Goal: Task Accomplishment & Management: Manage account settings

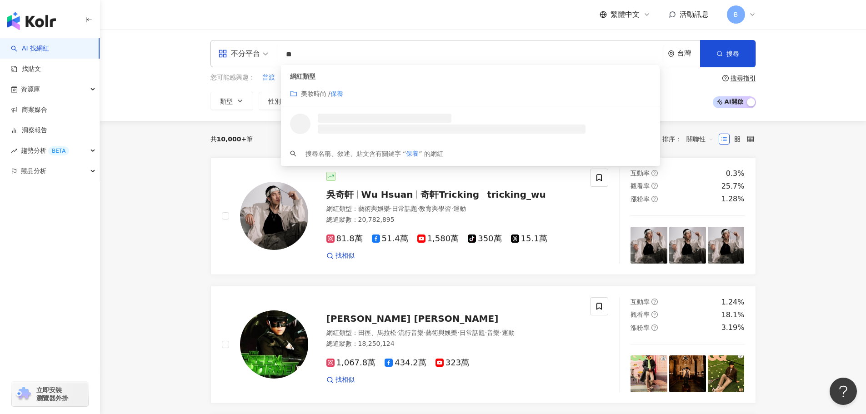
click at [263, 50] on span "不分平台" at bounding box center [243, 53] width 50 height 15
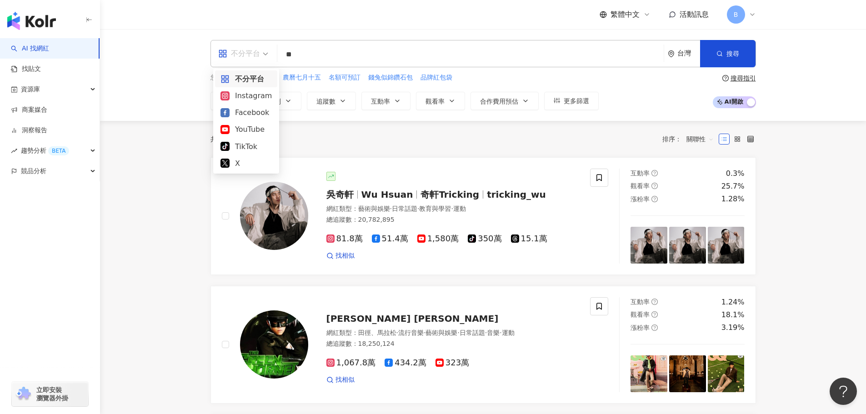
click at [314, 55] on input "**" at bounding box center [470, 54] width 379 height 17
click at [345, 48] on input "******" at bounding box center [470, 54] width 379 height 17
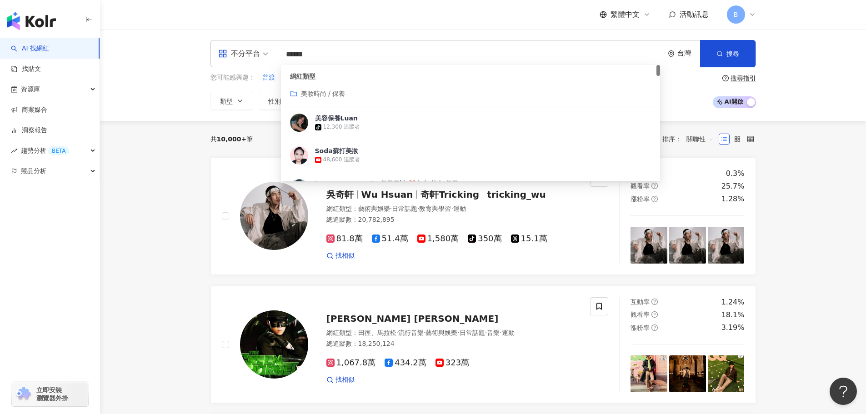
click at [339, 51] on input "******" at bounding box center [470, 54] width 379 height 17
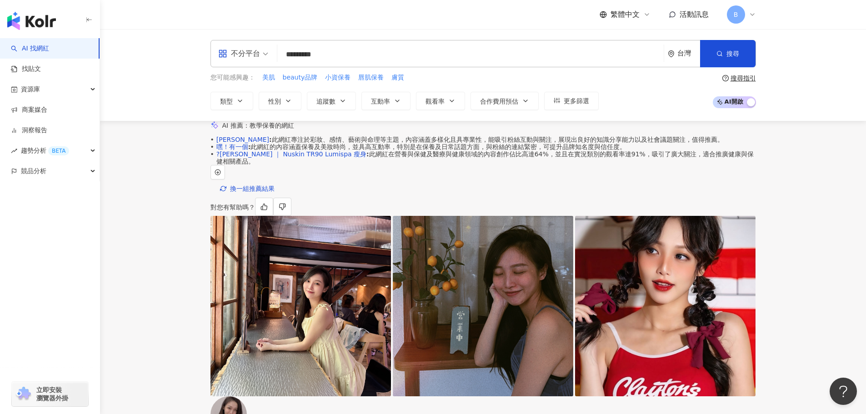
type input "*********"
drag, startPoint x: 407, startPoint y: 173, endPoint x: 412, endPoint y: 190, distance: 17.5
click at [412, 143] on span "Zoe 小柔 : 此網紅專注於彩妝、感情、藝術與命理等主題，內容涵蓋多樣化且具專業性，能吸引粉絲互動與關注，展現出良好的知識分享能力以及社會議題關注，值得推薦。" at bounding box center [469, 139] width 507 height 7
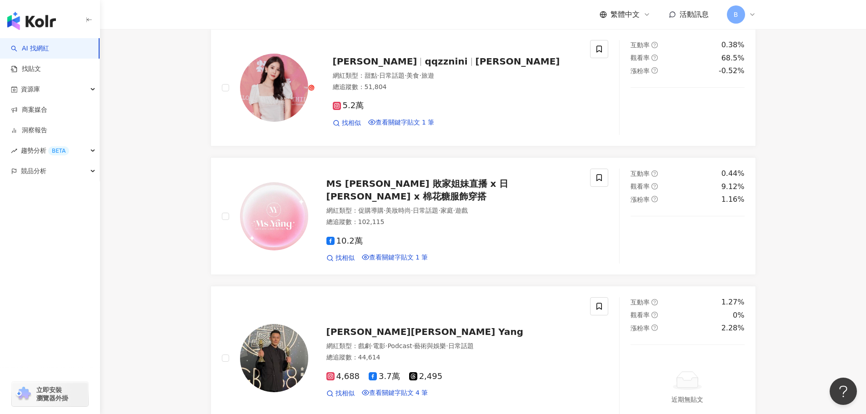
scroll to position [1817, 0]
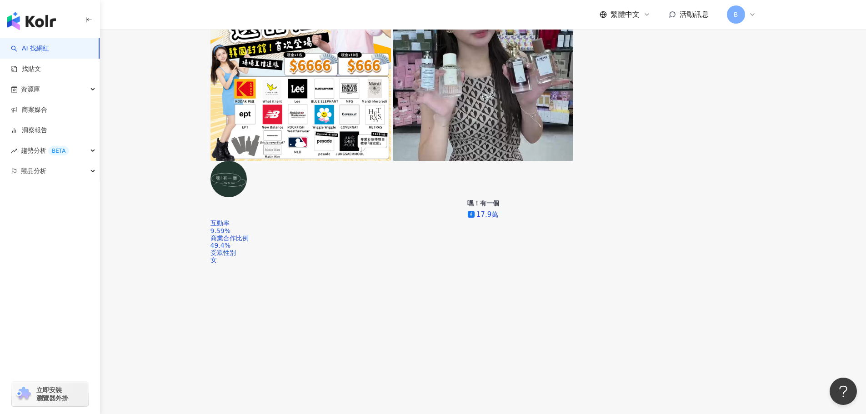
scroll to position [538, 0]
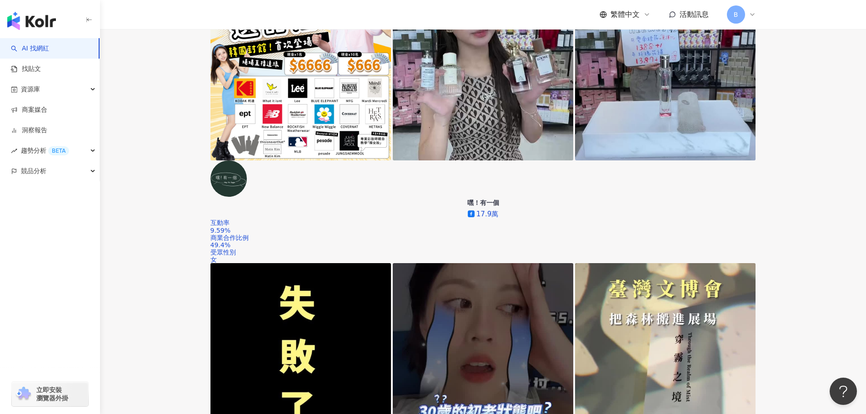
drag, startPoint x: 347, startPoint y: 259, endPoint x: 363, endPoint y: 263, distance: 16.0
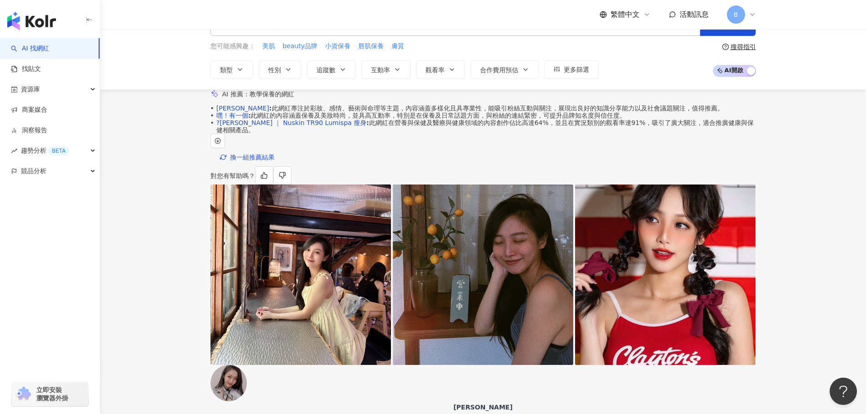
scroll to position [0, 0]
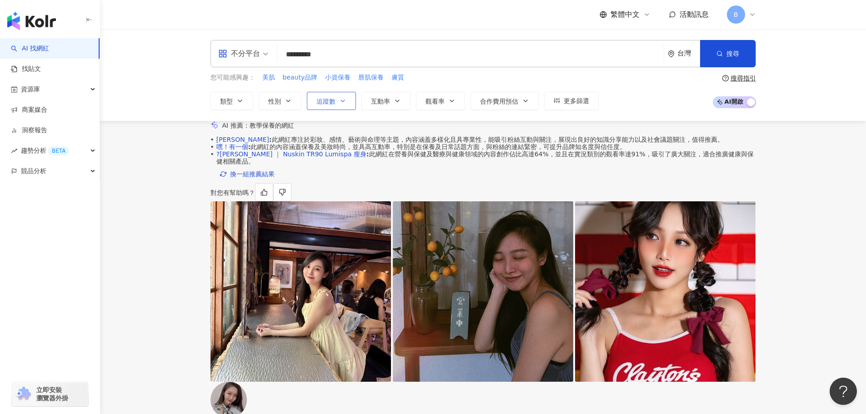
click at [340, 100] on icon "button" at bounding box center [342, 100] width 7 height 7
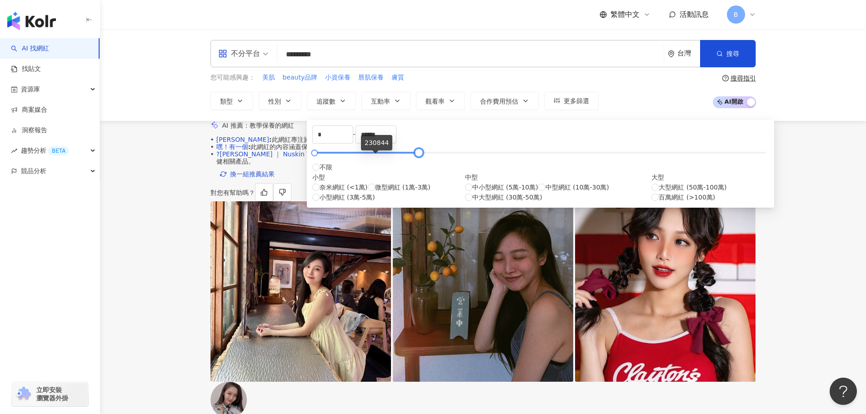
type input "******"
drag, startPoint x: 556, startPoint y: 158, endPoint x: 368, endPoint y: 160, distance: 188.1
click at [403, 155] on div at bounding box center [405, 152] width 5 height 5
type input "*****"
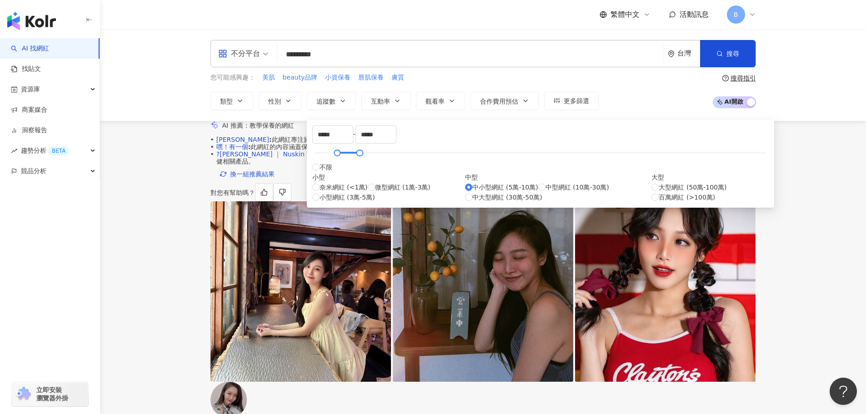
click at [617, 130] on div "AI 推薦 ： 教學保養的網紅" at bounding box center [482, 126] width 545 height 10
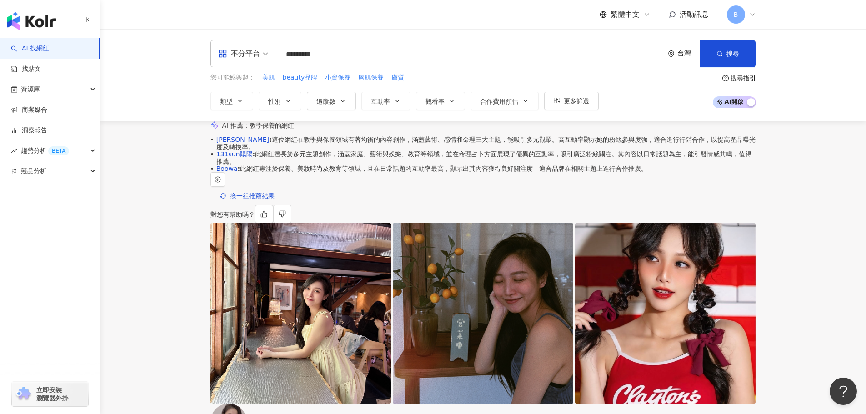
click at [363, 55] on input "*********" at bounding box center [470, 54] width 379 height 17
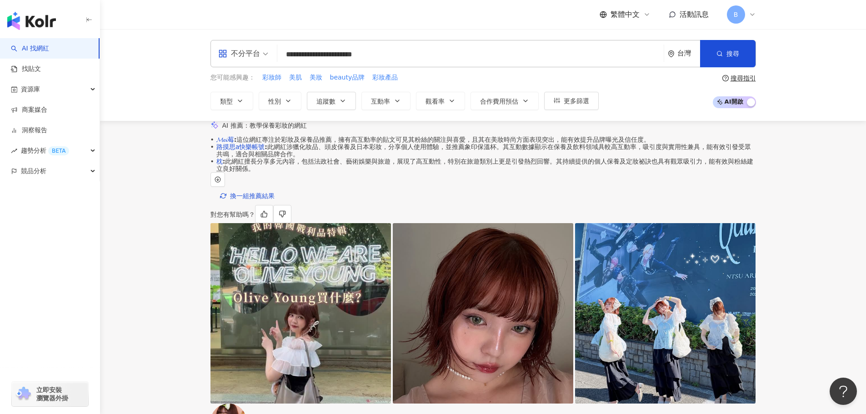
click at [341, 55] on input "**********" at bounding box center [470, 54] width 379 height 17
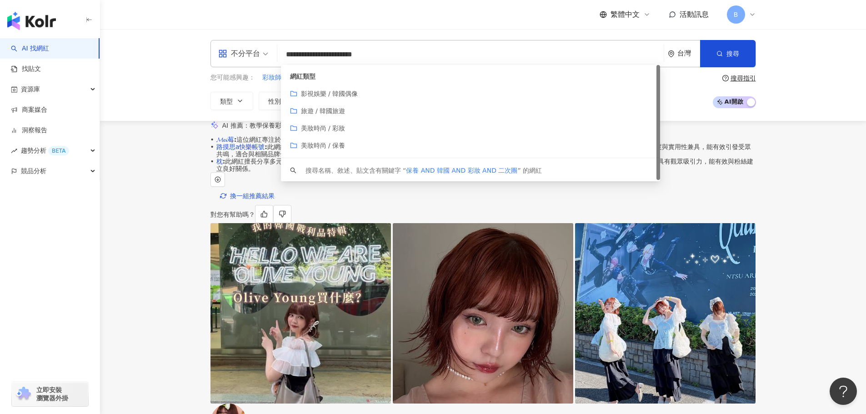
drag, startPoint x: 416, startPoint y: 55, endPoint x: 396, endPoint y: 55, distance: 20.0
click at [396, 55] on input "**********" at bounding box center [470, 54] width 379 height 17
click at [367, 55] on input "**********" at bounding box center [470, 54] width 379 height 17
drag, startPoint x: 410, startPoint y: 55, endPoint x: 392, endPoint y: 53, distance: 18.2
click at [392, 53] on input "**********" at bounding box center [470, 54] width 379 height 17
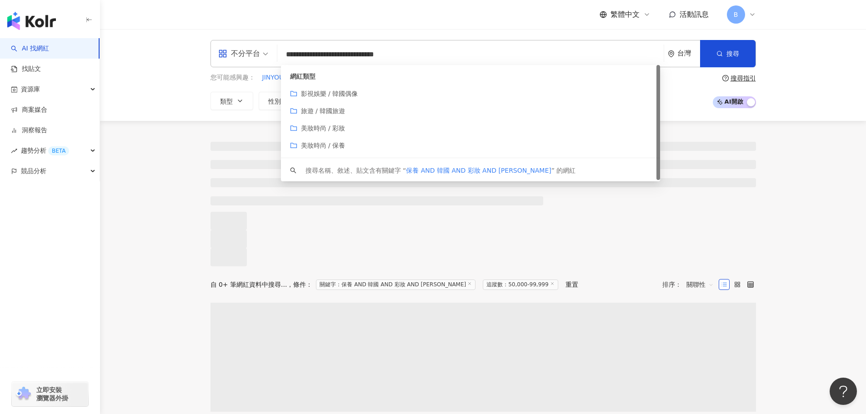
drag, startPoint x: 369, startPoint y: 53, endPoint x: 355, endPoint y: 54, distance: 14.1
click at [355, 54] on input "**********" at bounding box center [470, 54] width 379 height 17
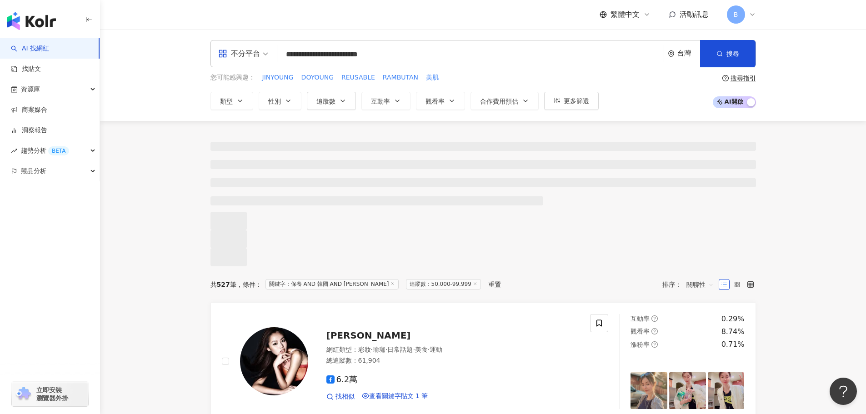
type input "**********"
click at [477, 286] on icon at bounding box center [475, 283] width 5 height 5
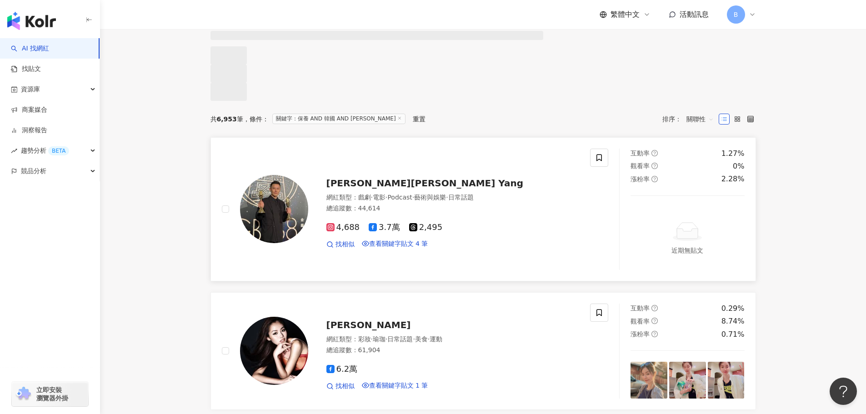
scroll to position [182, 0]
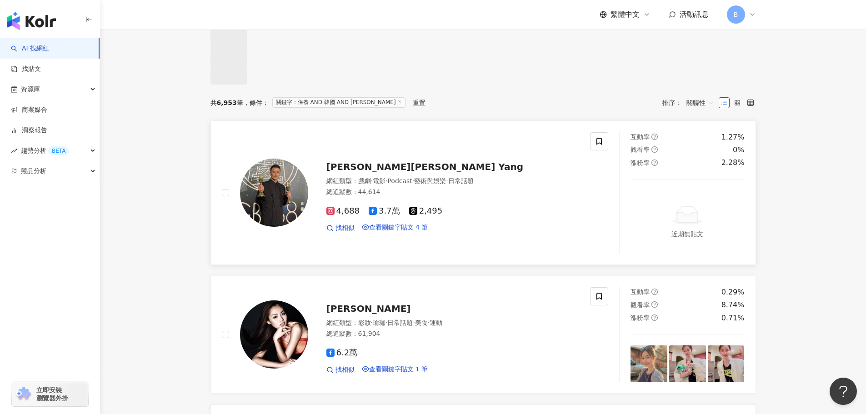
drag, startPoint x: 273, startPoint y: 228, endPoint x: 365, endPoint y: 289, distance: 110.9
click at [365, 254] on div "楊達敬 Gordon Yang 網紅類型 ： 戲劇 · 電影 · Podcast · 藝術與娛樂 · 日常話題 總追蹤數 ： 44,614 4,688 3.7…" at bounding box center [406, 192] width 368 height 121
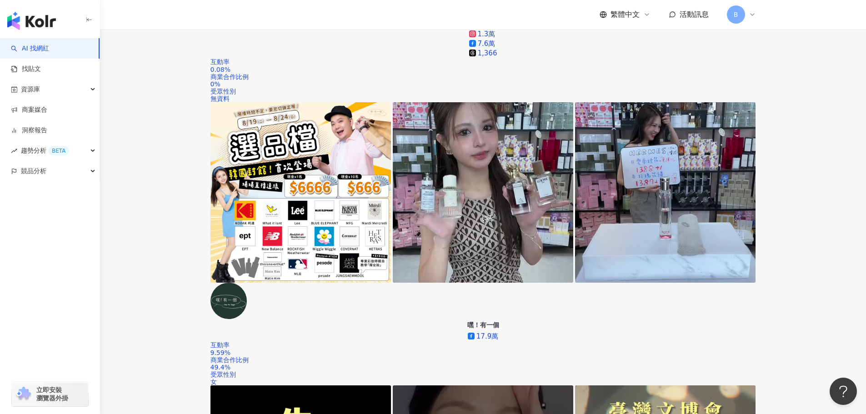
scroll to position [460, 0]
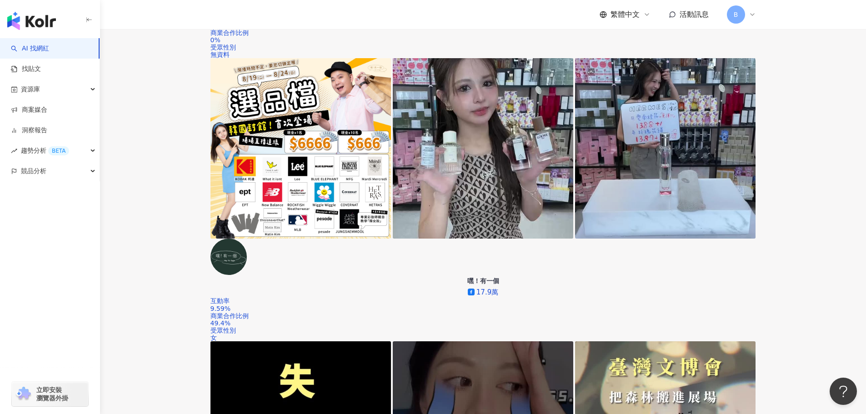
drag, startPoint x: 269, startPoint y: 248, endPoint x: 277, endPoint y: 266, distance: 19.7
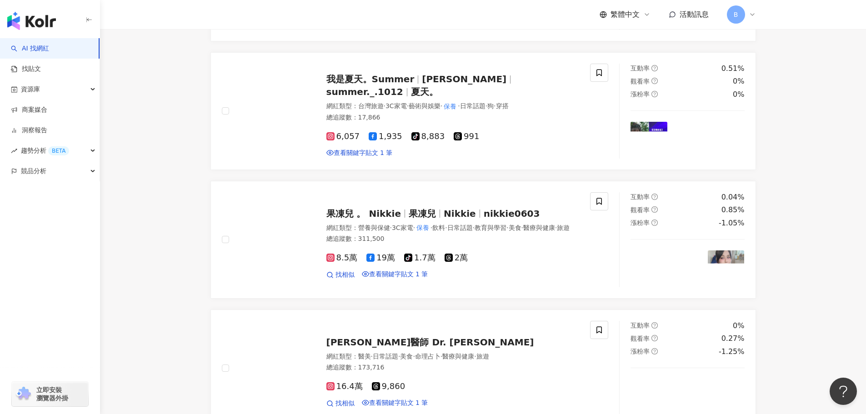
scroll to position [1777, 0]
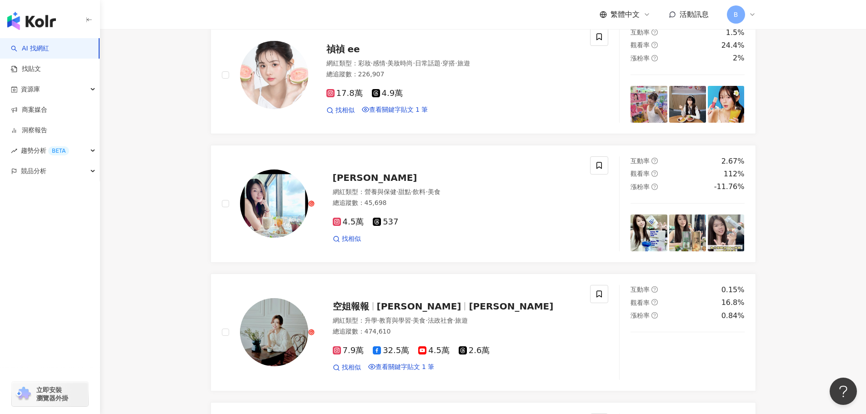
scroll to position [1880, 0]
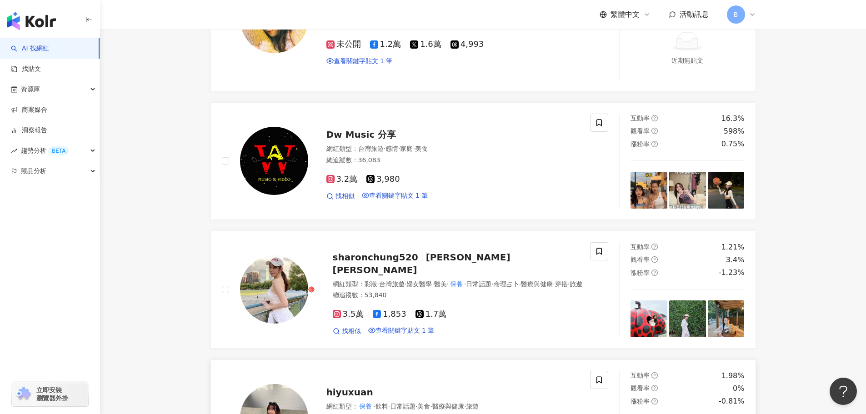
scroll to position [1907, 0]
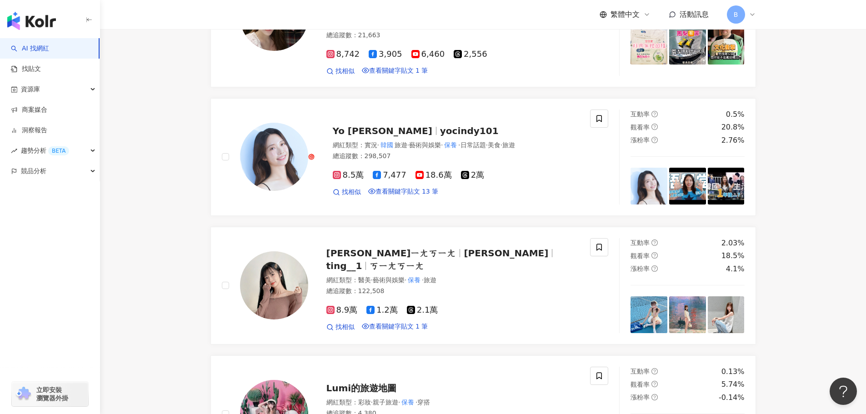
scroll to position [1890, 0]
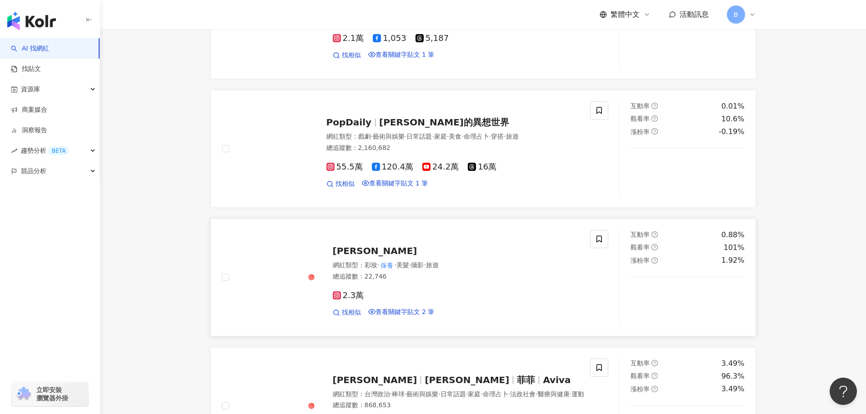
scroll to position [1984, 0]
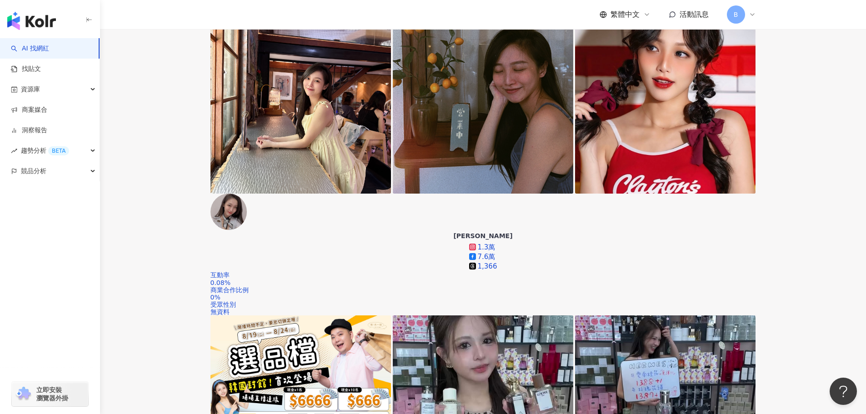
scroll to position [200, 0]
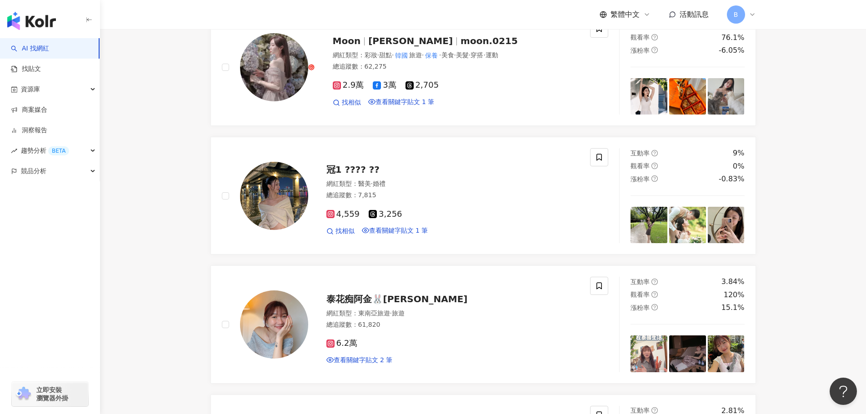
drag, startPoint x: 867, startPoint y: 231, endPoint x: 857, endPoint y: 283, distance: 53.2
click at [856, 288] on main "**********" at bounding box center [483, 411] width 766 height 3052
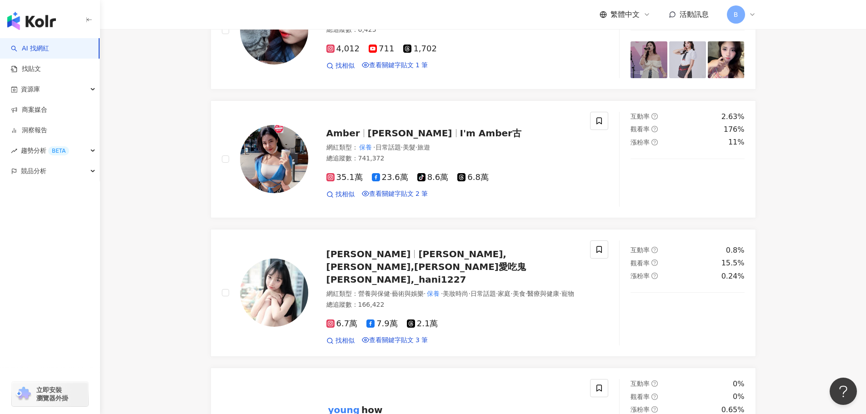
scroll to position [1899, 0]
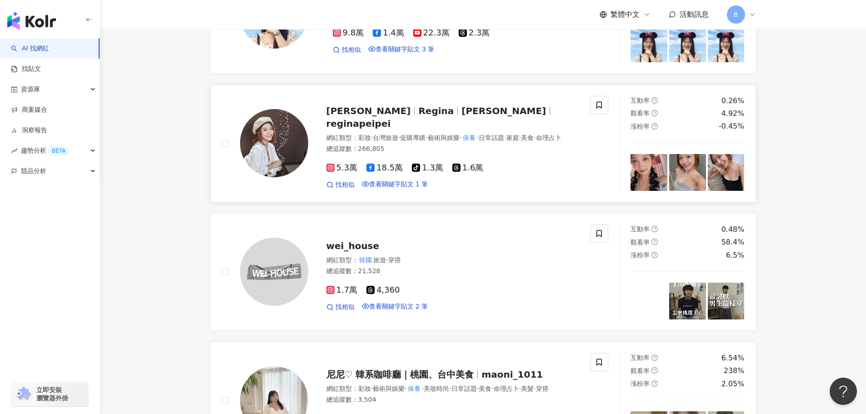
scroll to position [1853, 0]
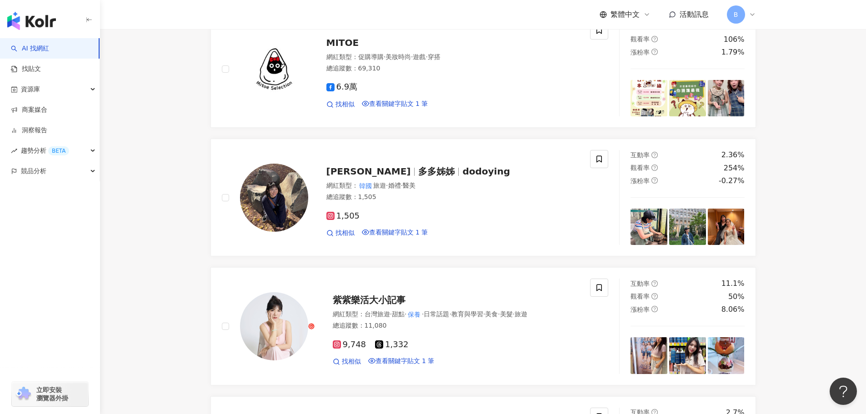
scroll to position [1817, 0]
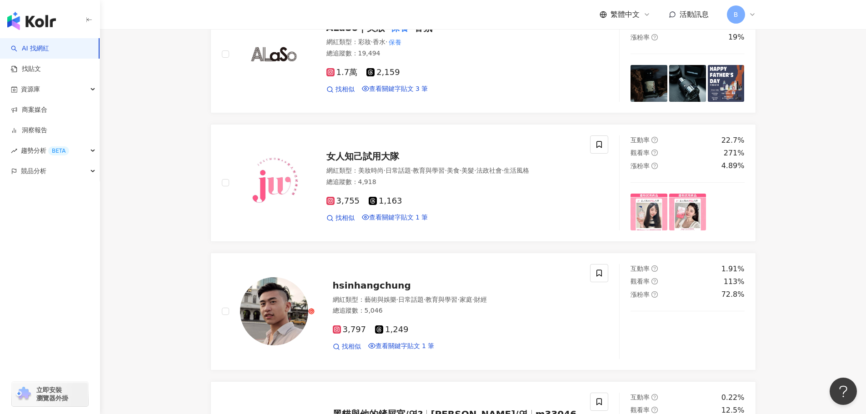
scroll to position [1880, 0]
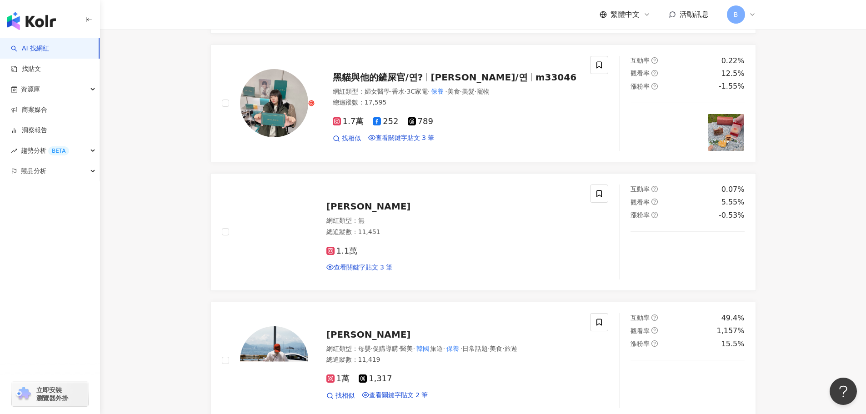
drag, startPoint x: 870, startPoint y: 71, endPoint x: 7, endPoint y: 11, distance: 865.0
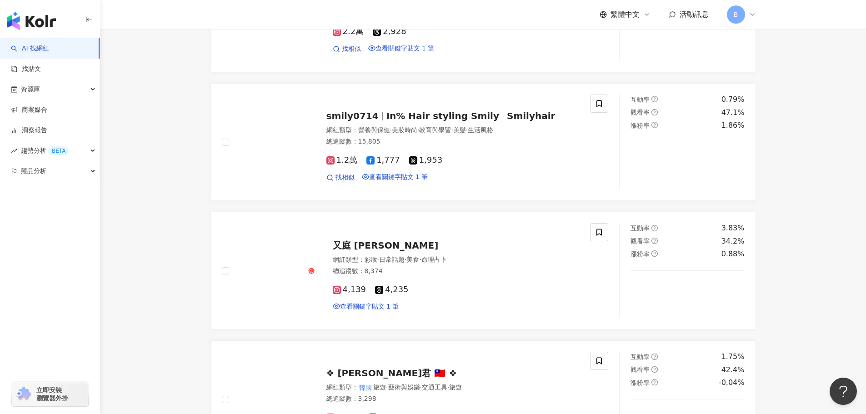
scroll to position [1877, 0]
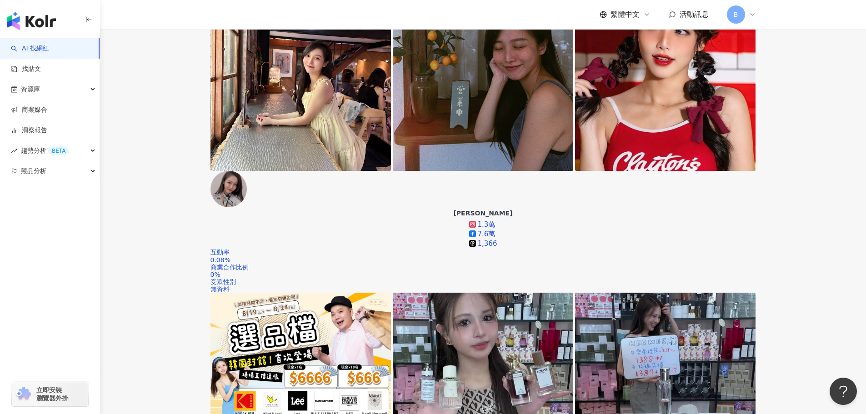
scroll to position [209, 0]
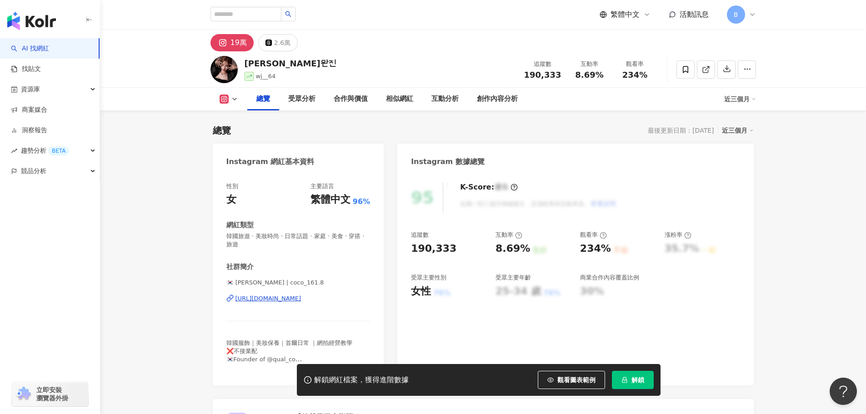
click at [275, 300] on div "https://www.instagram.com/coco_161.8/" at bounding box center [268, 298] width 66 height 8
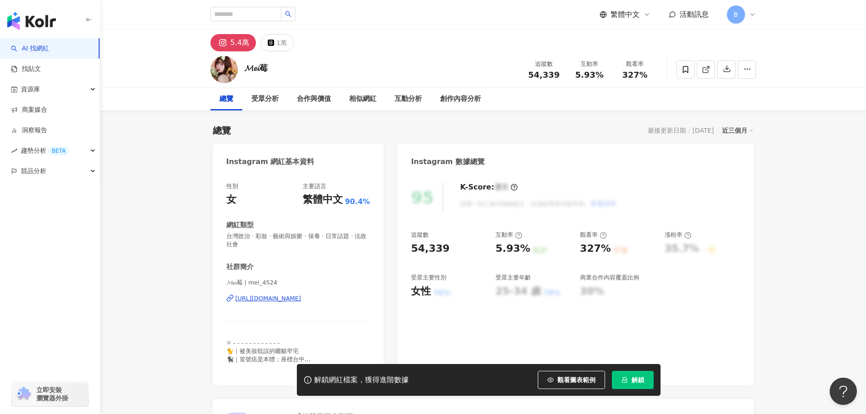
click at [301, 301] on div "https://www.instagram.com/mei_4524/" at bounding box center [268, 298] width 66 height 8
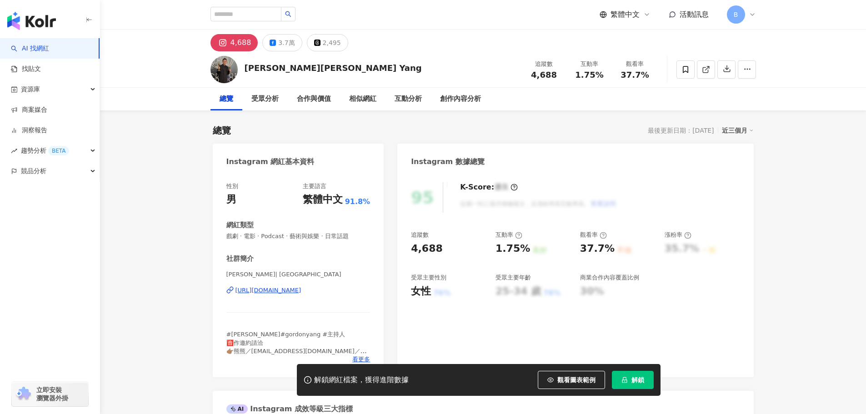
click at [301, 292] on div "https://www.instagram.com/gordonyang1110/" at bounding box center [268, 290] width 66 height 8
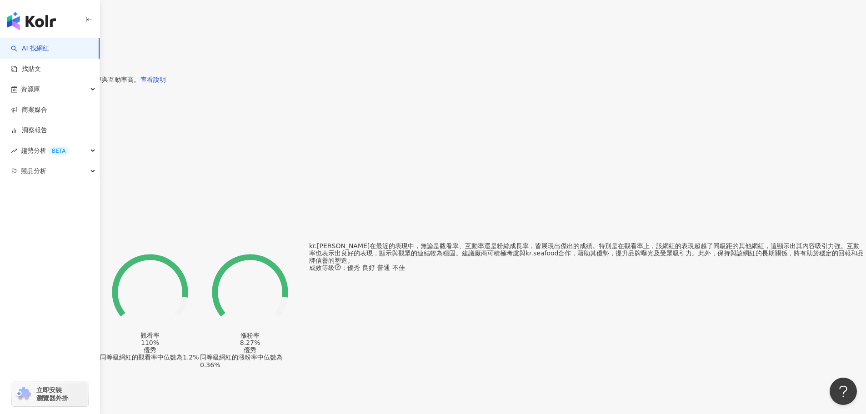
scroll to position [500, 0]
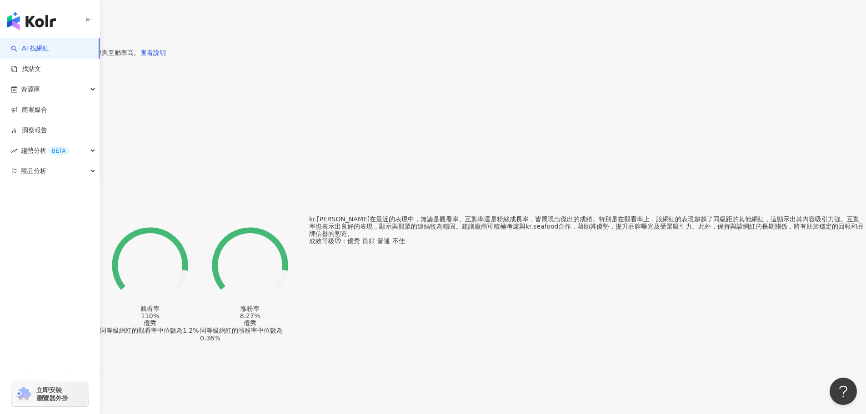
drag, startPoint x: 398, startPoint y: 138, endPoint x: 422, endPoint y: 143, distance: 24.5
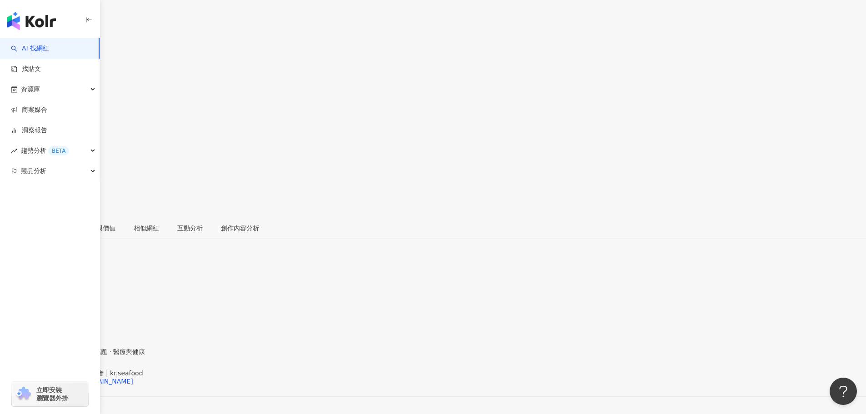
scroll to position [0, 0]
drag, startPoint x: 223, startPoint y: 71, endPoint x: 216, endPoint y: 64, distance: 9.7
click at [27, 64] on img at bounding box center [13, 72] width 27 height 27
drag, startPoint x: 264, startPoint y: 58, endPoint x: 257, endPoint y: 60, distance: 7.9
click at [33, 86] on div "kr.seafood" at bounding box center [16, 89] width 33 height 7
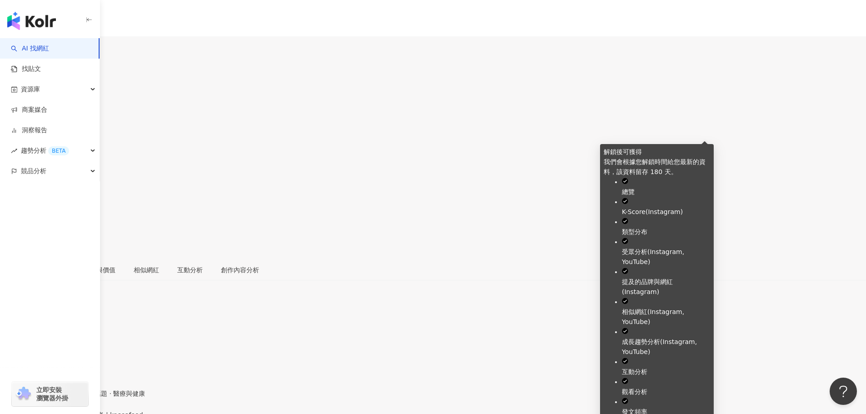
click at [55, 310] on span "解鎖最新數據" at bounding box center [36, 317] width 38 height 15
drag, startPoint x: 588, startPoint y: 193, endPoint x: 592, endPoint y: 220, distance: 27.5
click at [603, 220] on ul "總覽 K-Score ( Instagram ) 類型分布 受眾分析 ( Instagram, YouTube ) 提及的品牌與網紅 ( Instagram …" at bounding box center [656, 317] width 106 height 280
click at [622, 220] on li "類型分布" at bounding box center [666, 227] width 88 height 20
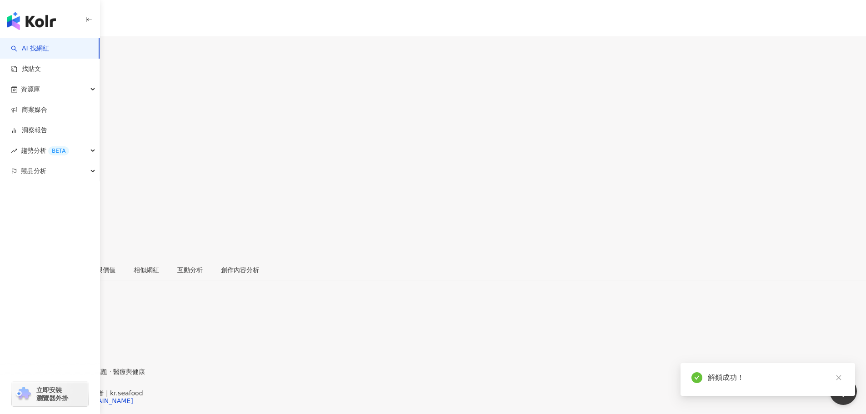
click at [5, 198] on icon at bounding box center [3, 200] width 4 height 5
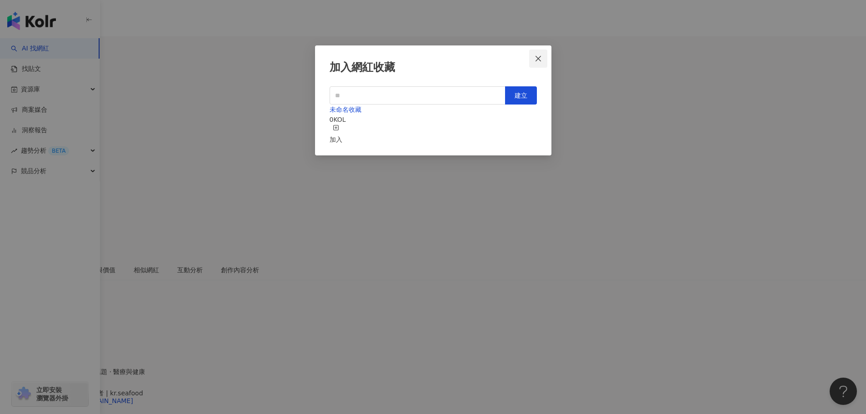
drag, startPoint x: 449, startPoint y: 55, endPoint x: 533, endPoint y: 50, distance: 84.2
click at [488, 65] on div "加入網紅收藏 建立 未命名收藏 0 KOL 加入" at bounding box center [433, 100] width 236 height 110
click at [538, 57] on icon "close" at bounding box center [537, 58] width 7 height 7
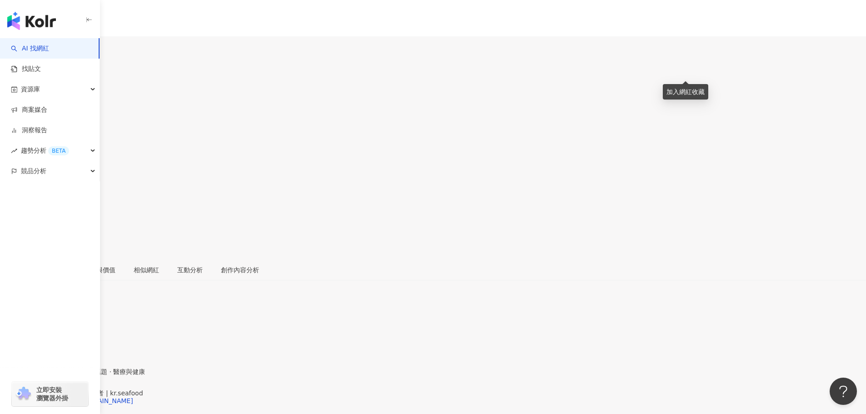
click at [6, 197] on icon at bounding box center [3, 200] width 6 height 6
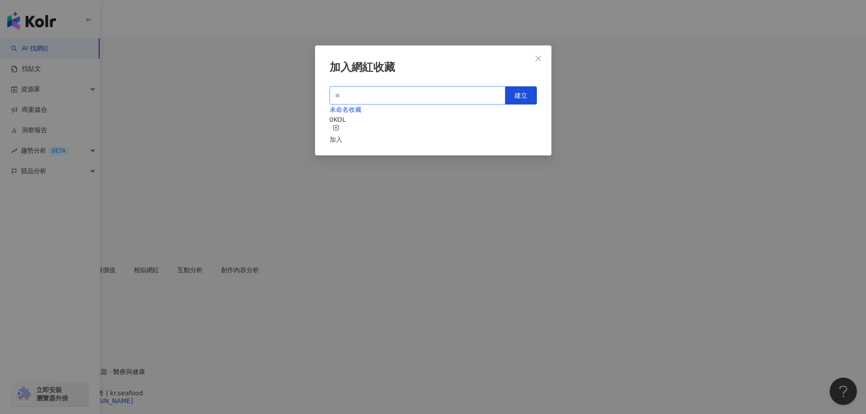
click at [378, 100] on input "text" at bounding box center [417, 95] width 176 height 18
type input "*"
click at [361, 113] on span "未命名收藏" at bounding box center [345, 109] width 32 height 7
click at [360, 88] on input "text" at bounding box center [417, 95] width 176 height 18
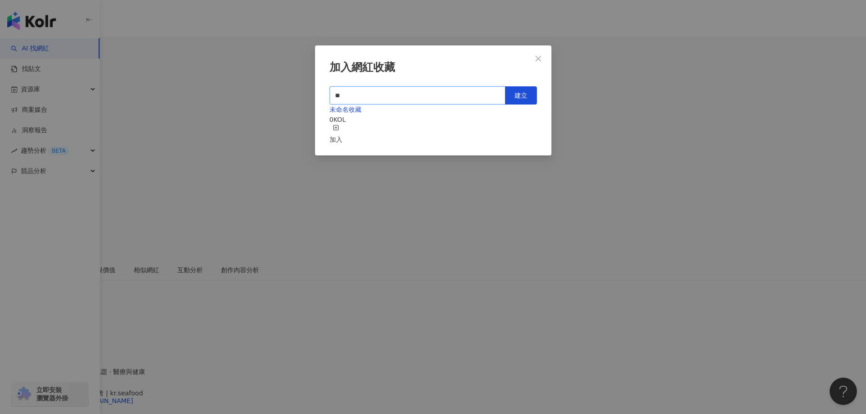
type input "*"
click at [522, 94] on span "建立" at bounding box center [520, 95] width 13 height 7
type input "********"
click at [540, 58] on icon "close" at bounding box center [537, 58] width 7 height 7
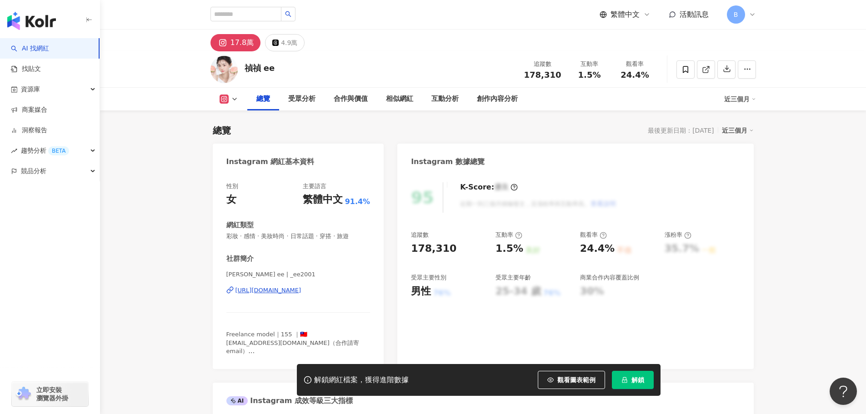
click at [301, 290] on div "https://www.instagram.com/_ee2001/" at bounding box center [268, 290] width 66 height 8
click at [683, 168] on div "Instagram 數據總覽" at bounding box center [575, 159] width 356 height 30
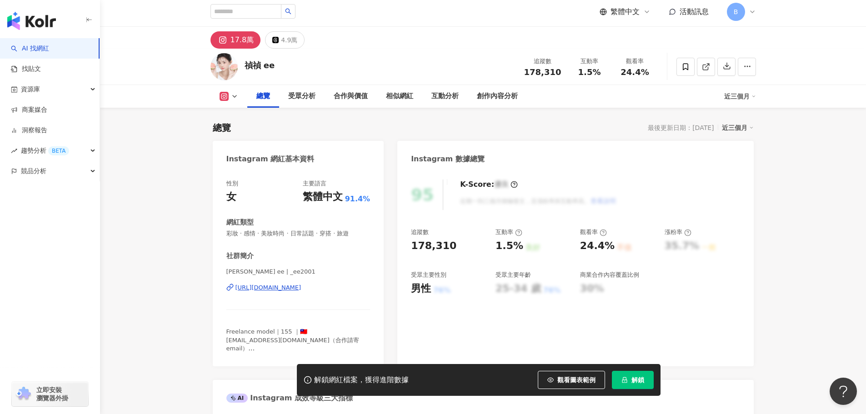
scroll to position [45, 0]
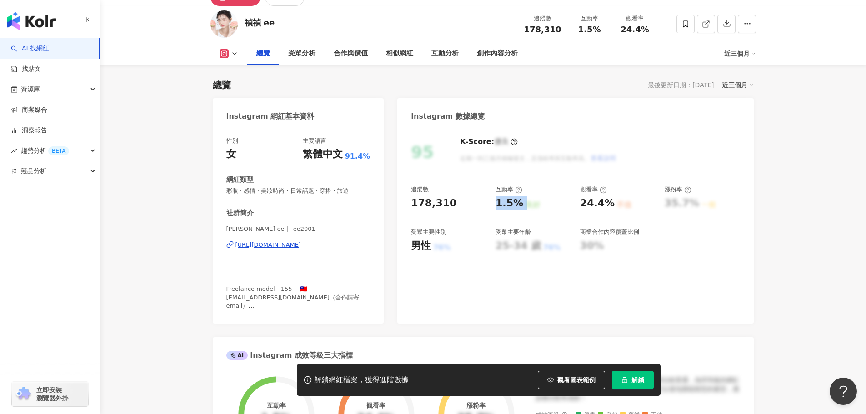
drag, startPoint x: 494, startPoint y: 203, endPoint x: 526, endPoint y: 206, distance: 32.0
click at [526, 206] on div "追蹤數 178,310 互動率 1.5% 良好 觀看率 24.4% 不佳 漲粉率 35.7% 一般 受眾主要性別 男性 76% 受眾主要年齡 25-34 歲 …" at bounding box center [575, 218] width 329 height 67
click at [526, 206] on div "良好" at bounding box center [532, 205] width 15 height 10
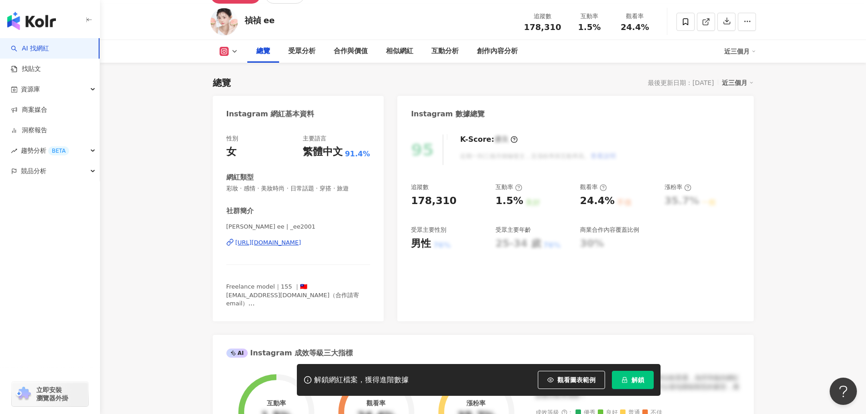
scroll to position [0, 0]
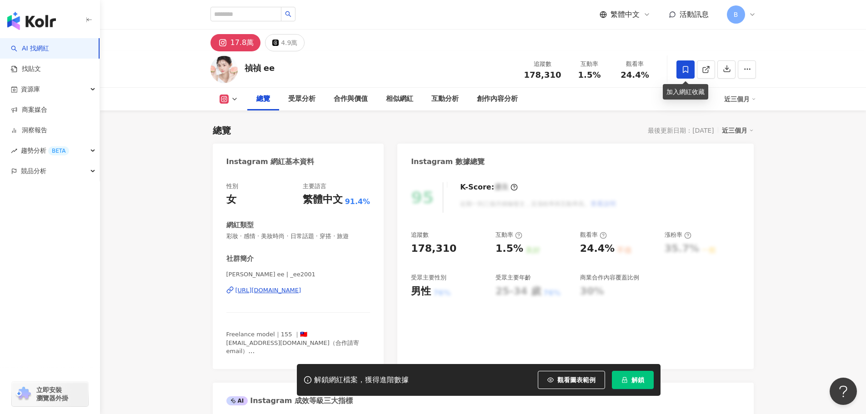
click at [684, 71] on icon at bounding box center [685, 69] width 8 height 8
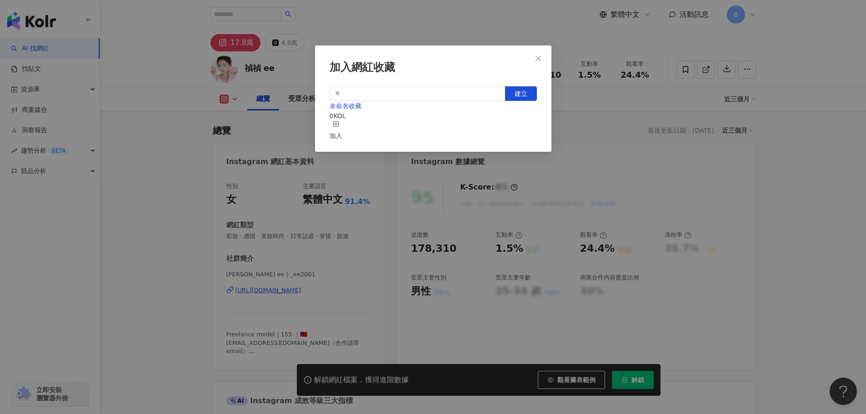
click at [471, 129] on div "未命名收藏 0 KOL 加入" at bounding box center [432, 121] width 207 height 40
click at [496, 98] on input "text" at bounding box center [417, 93] width 176 height 15
click at [541, 55] on icon "close" at bounding box center [537, 58] width 7 height 7
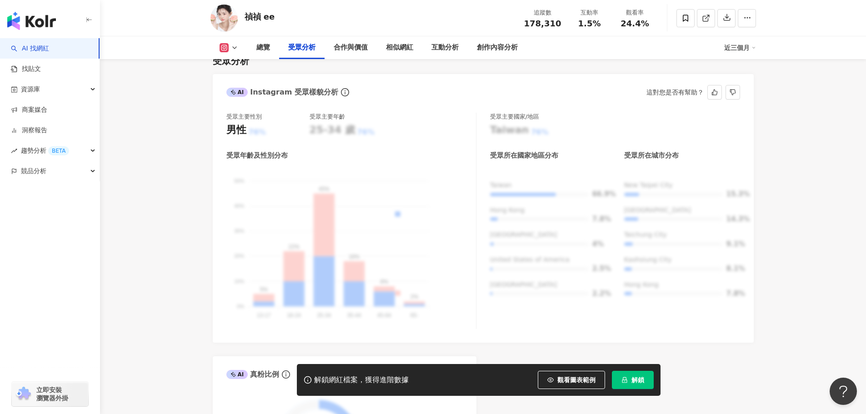
scroll to position [772, 0]
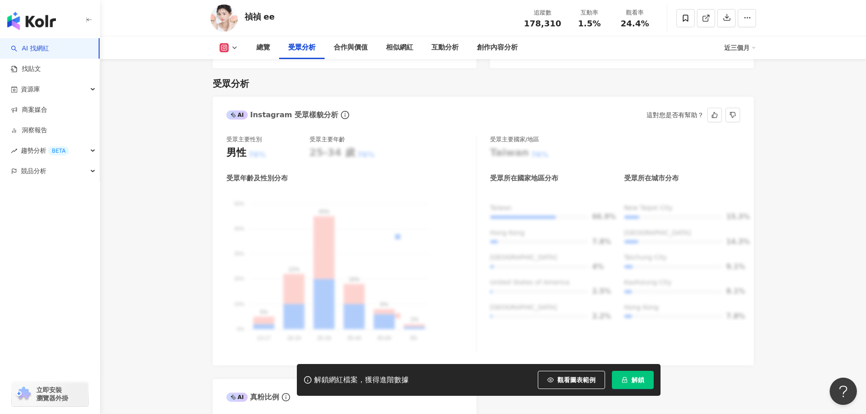
click at [704, 335] on div "受眾主要國家/地區 Taiwan 76% 受眾所在國家地區分布 受眾所在城市分布 Taiwan 66.9% Hong Kong 7.8% Japan 4% U…" at bounding box center [615, 243] width 250 height 216
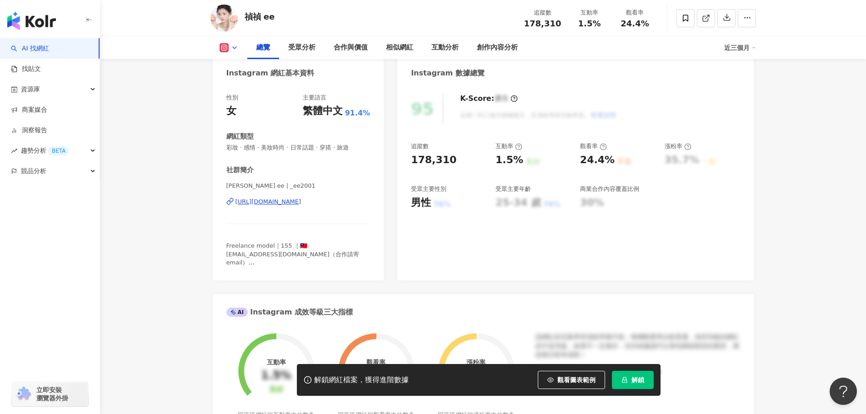
scroll to position [0, 0]
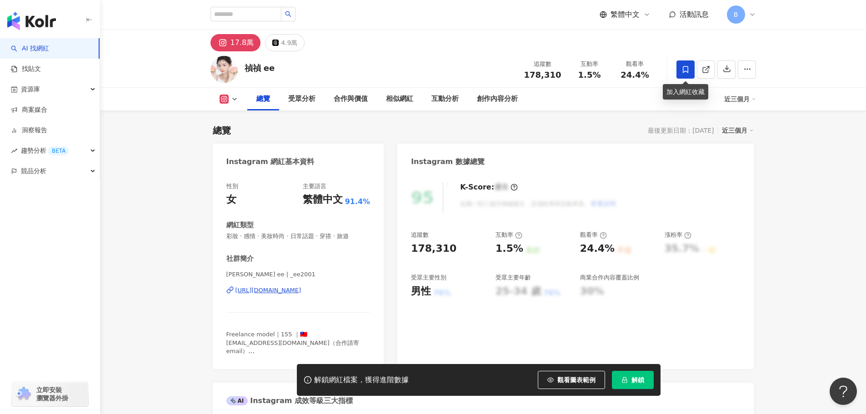
click at [685, 67] on icon at bounding box center [685, 69] width 8 height 8
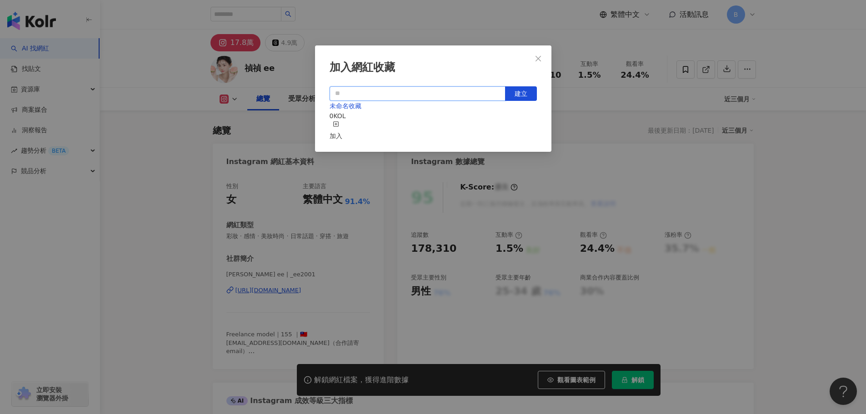
click at [354, 96] on input "text" at bounding box center [417, 93] width 176 height 15
click at [458, 96] on input "text" at bounding box center [417, 93] width 176 height 15
type input "*"
click at [444, 118] on div "未命名收藏 0 KOL 加入" at bounding box center [432, 121] width 207 height 40
click at [338, 123] on rect "button" at bounding box center [335, 123] width 5 height 5
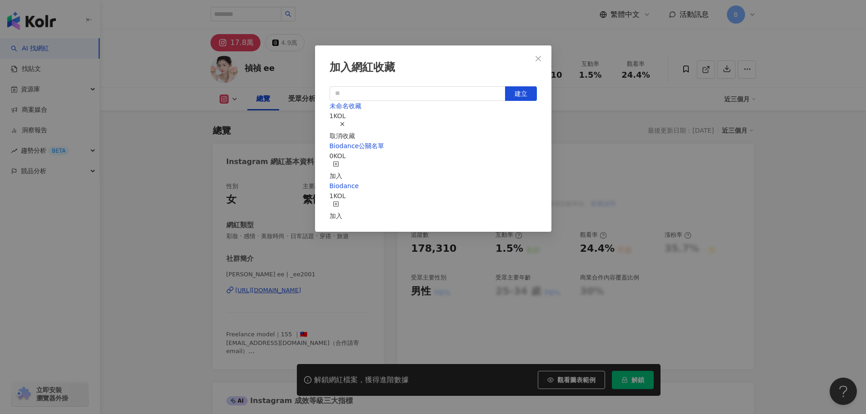
click at [355, 124] on div "取消收藏" at bounding box center [341, 131] width 25 height 20
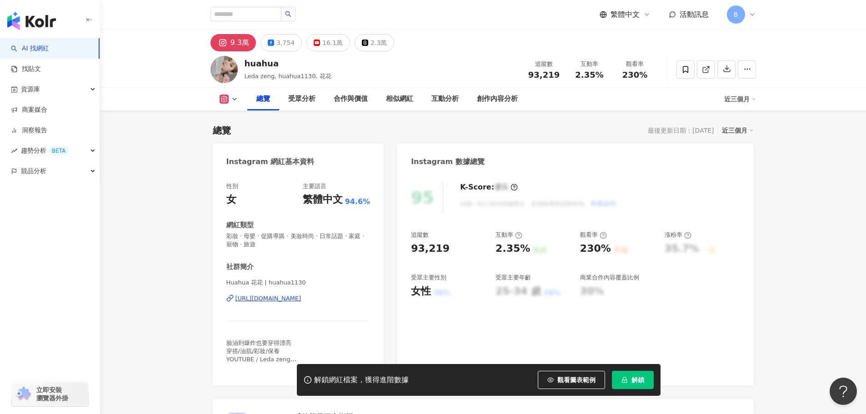
click at [272, 299] on div "[URL][DOMAIN_NAME]" at bounding box center [268, 298] width 66 height 8
click at [709, 181] on div "95 K-Score : 優良 近期一到三個月積極發文，且漲粉率與互動率高。 查看說明 追蹤數 93,219 互動率 2.35% 良好 觀看率 230% 不佳…" at bounding box center [575, 279] width 356 height 212
click at [301, 301] on div "[URL][DOMAIN_NAME]" at bounding box center [268, 298] width 66 height 8
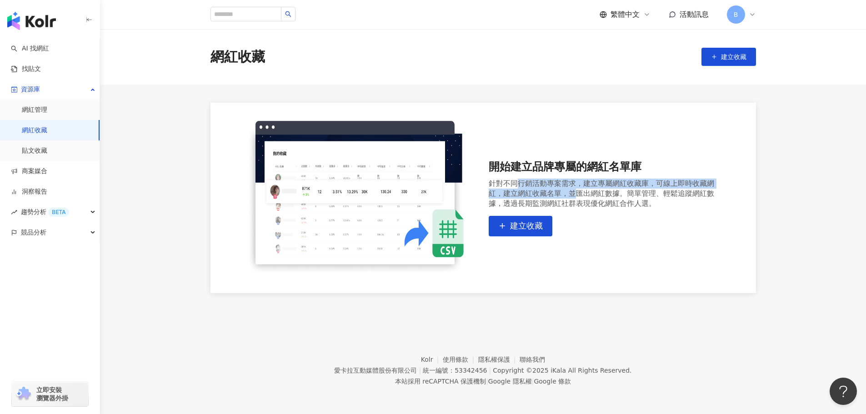
drag, startPoint x: 516, startPoint y: 180, endPoint x: 577, endPoint y: 198, distance: 63.4
click at [577, 198] on div "針對不同行銷活動專案需求，建立專屬網紅收藏庫，可線上即時收藏網紅，建立網紅收藏名單，並匯出網紅數據。簡單管理、輕鬆追蹤網紅數據，透過長期監測網紅社群表現優化網…" at bounding box center [603, 194] width 231 height 30
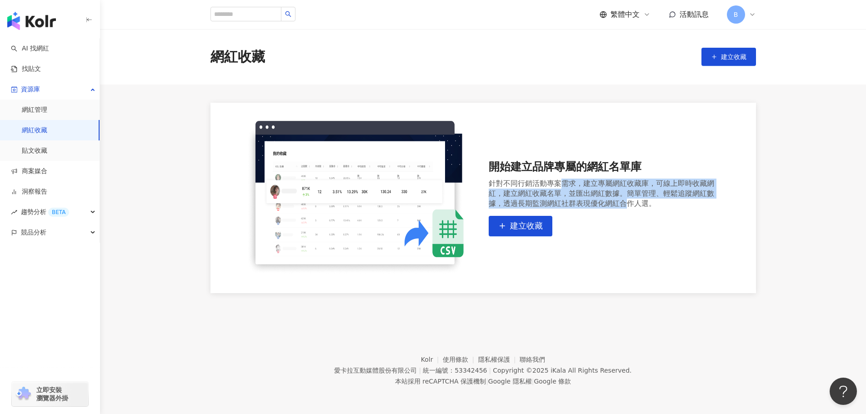
drag, startPoint x: 563, startPoint y: 178, endPoint x: 629, endPoint y: 200, distance: 70.4
click at [627, 201] on div "針對不同行銷活動專案需求，建立專屬網紅收藏庫，可線上即時收藏網紅，建立網紅收藏名單，並匯出網紅數據。簡單管理、輕鬆追蹤網紅數據，透過長期監測網紅社群表現優化網…" at bounding box center [603, 194] width 231 height 30
click at [629, 200] on div "針對不同行銷活動專案需求，建立專屬網紅收藏庫，可線上即時收藏網紅，建立網紅收藏名單，並匯出網紅數據。簡單管理、輕鬆追蹤網紅數據，透過長期監測網紅社群表現優化網…" at bounding box center [603, 194] width 231 height 30
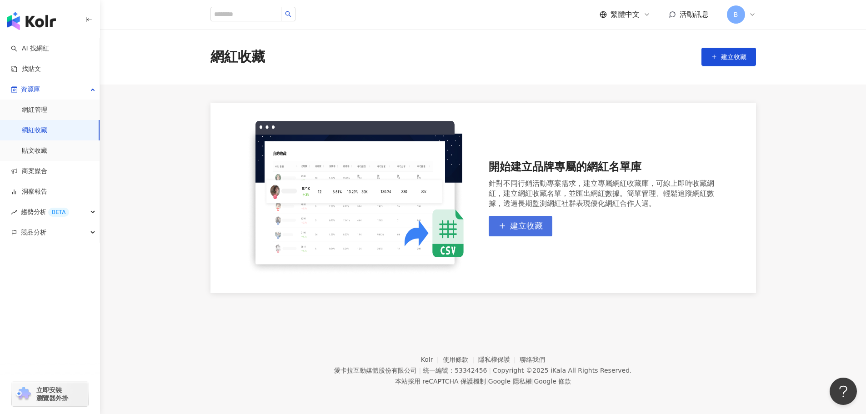
click at [521, 233] on button "建立收藏" at bounding box center [520, 226] width 64 height 20
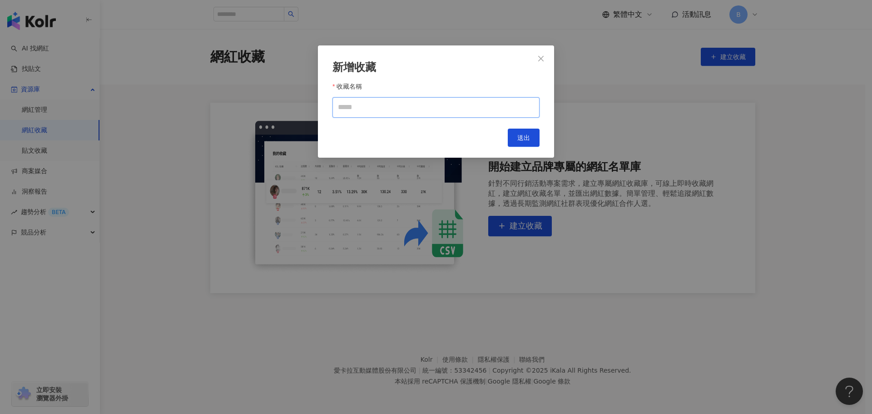
click at [421, 110] on input "收藏名稱" at bounding box center [436, 107] width 207 height 20
type input "**********"
click at [533, 139] on button "送出" at bounding box center [524, 138] width 32 height 18
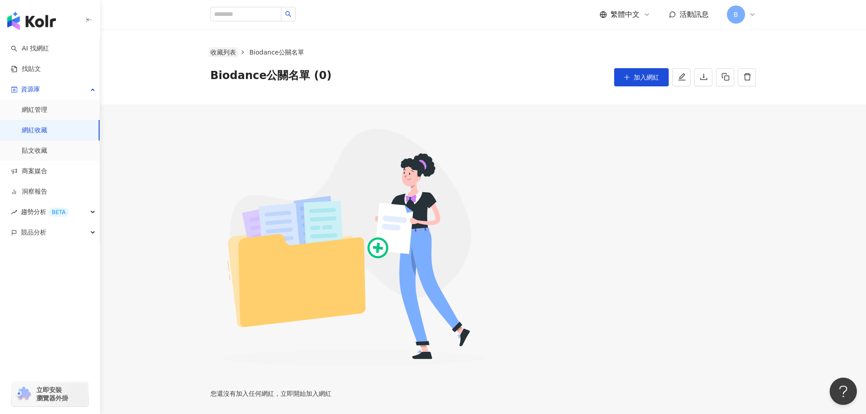
click at [223, 49] on link "收藏列表" at bounding box center [223, 52] width 29 height 10
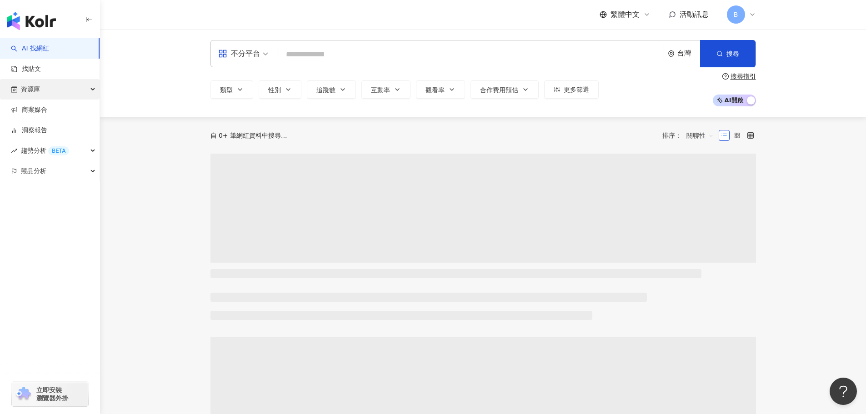
click at [60, 84] on div "資源庫" at bounding box center [50, 89] width 100 height 20
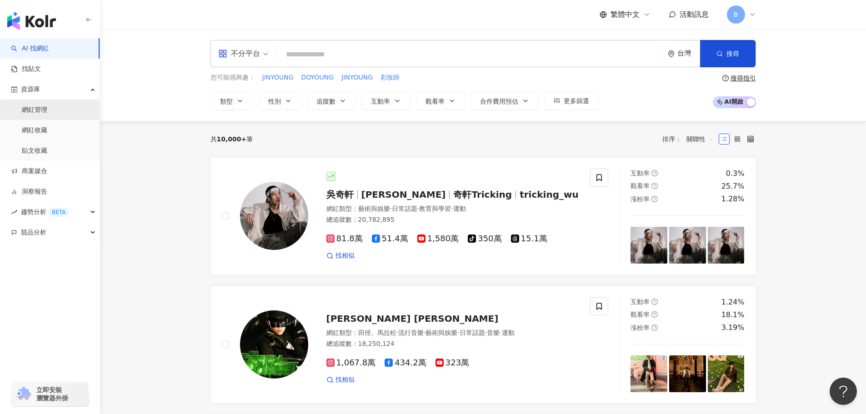
click at [47, 114] on link "網紅管理" at bounding box center [34, 109] width 25 height 9
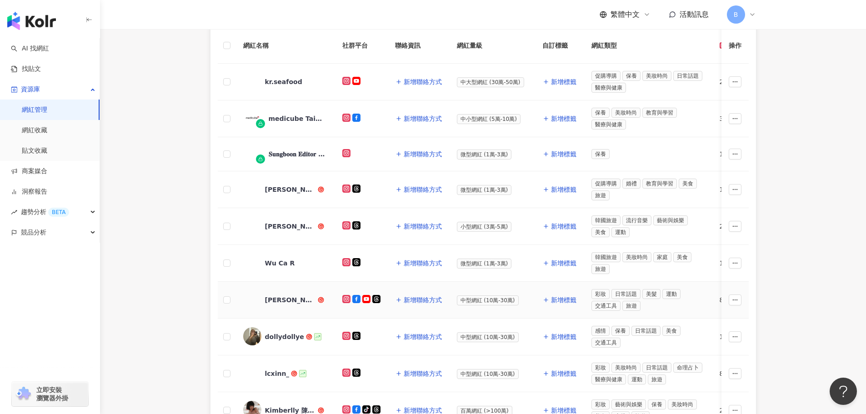
scroll to position [136, 0]
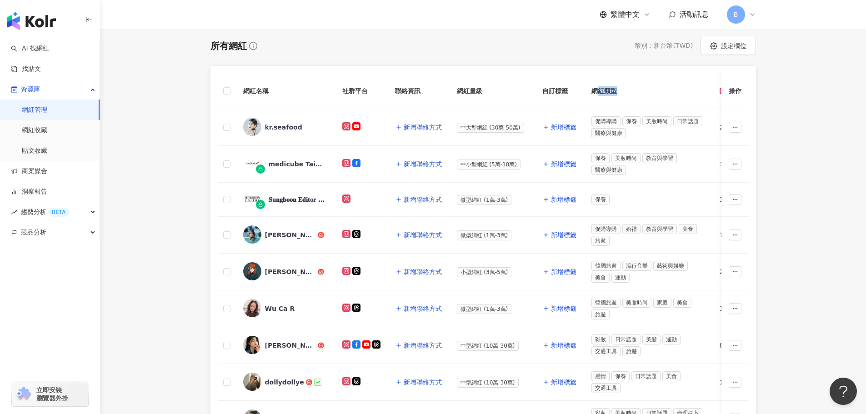
drag, startPoint x: 684, startPoint y: 89, endPoint x: 596, endPoint y: 92, distance: 88.2
click at [596, 93] on th "網紅類型" at bounding box center [648, 91] width 128 height 36
click at [706, 95] on th "網紅類型" at bounding box center [648, 91] width 128 height 36
click at [740, 126] on button "button" at bounding box center [734, 127] width 13 height 11
click at [181, 145] on main "網紅管理 加入網紅 社群平台 合作專案 合作酬勞 標籤 解鎖狀態 更多篩選 👋 新功能上線！輕鬆掌握網紅關係，管理更上手！ 了解如何操作 所有網紅 幣別 ： …" at bounding box center [483, 246] width 766 height 706
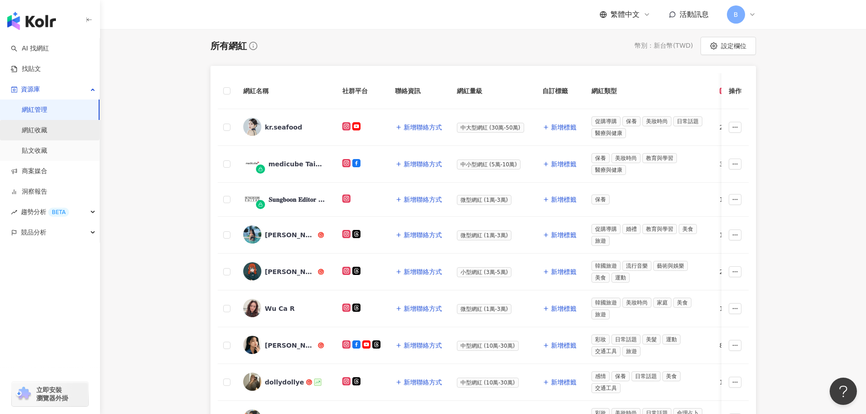
click at [45, 133] on link "網紅收藏" at bounding box center [34, 130] width 25 height 9
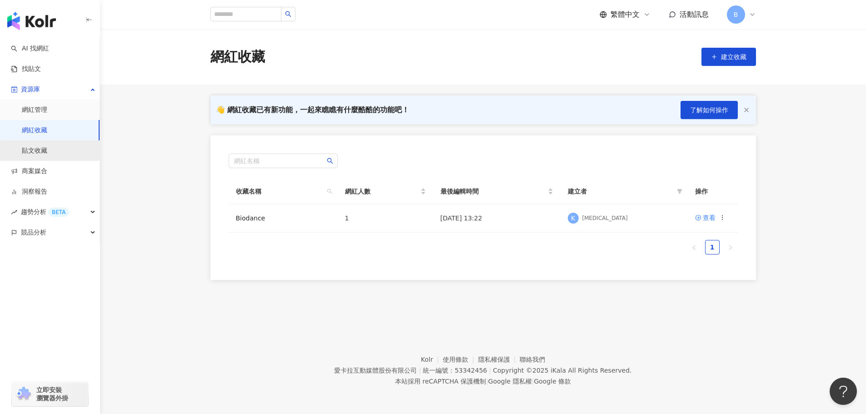
click at [47, 151] on link "貼文收藏" at bounding box center [34, 150] width 25 height 9
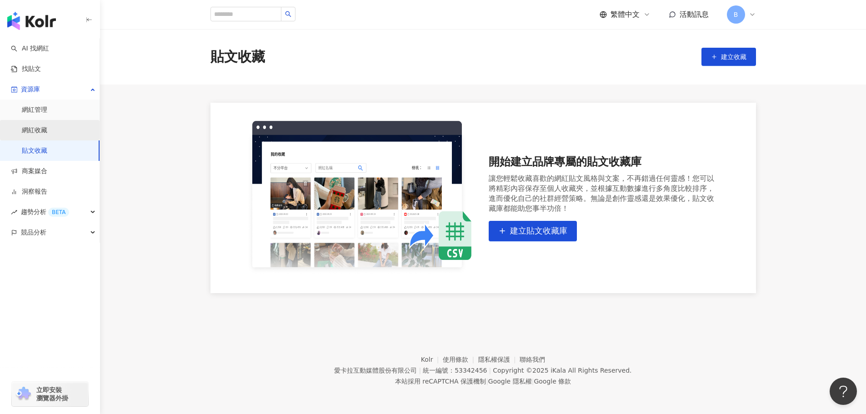
click at [47, 131] on link "網紅收藏" at bounding box center [34, 130] width 25 height 9
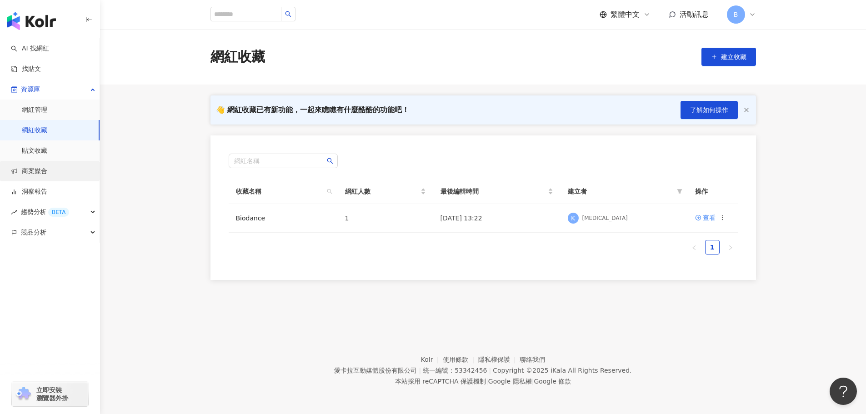
click at [47, 173] on link "商案媒合" at bounding box center [29, 171] width 36 height 9
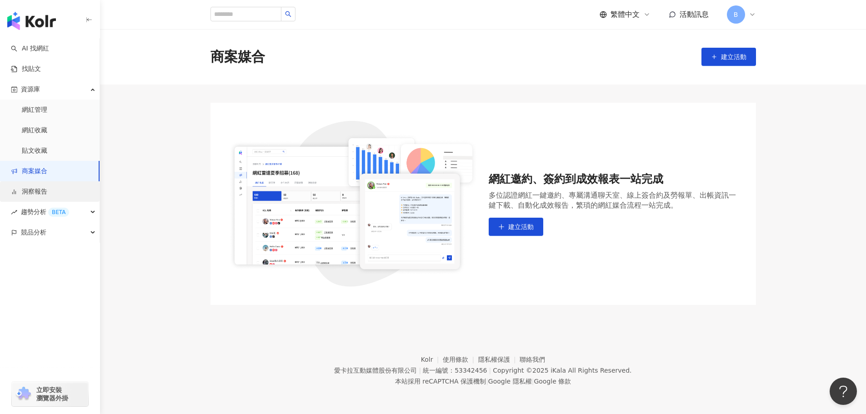
click at [47, 192] on link "洞察報告" at bounding box center [29, 191] width 36 height 9
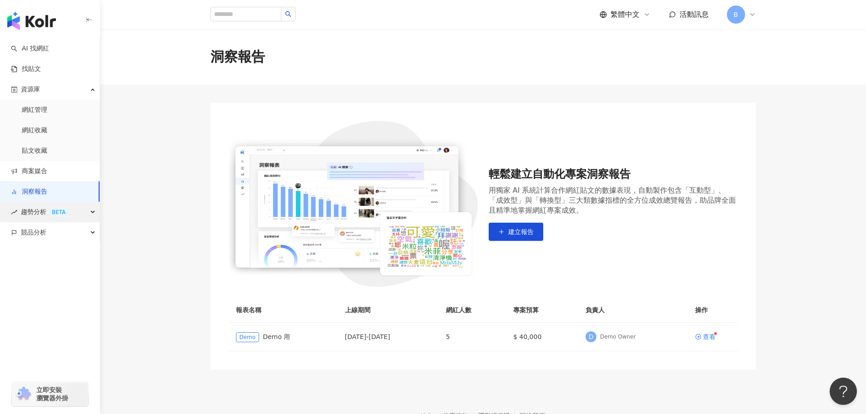
click at [72, 211] on div "趨勢分析 BETA" at bounding box center [50, 212] width 100 height 20
click at [82, 235] on div "競品分析" at bounding box center [50, 232] width 100 height 20
click at [560, 283] on div "輕鬆建立自動化專案洞察報告 用獨家 AI 系統計算合作網紅貼文的數據表現，自動製作包含「互動型」、「成效型」與「轉換型」三大類數據指標的全方位成效總覽報告，助…" at bounding box center [483, 204] width 509 height 166
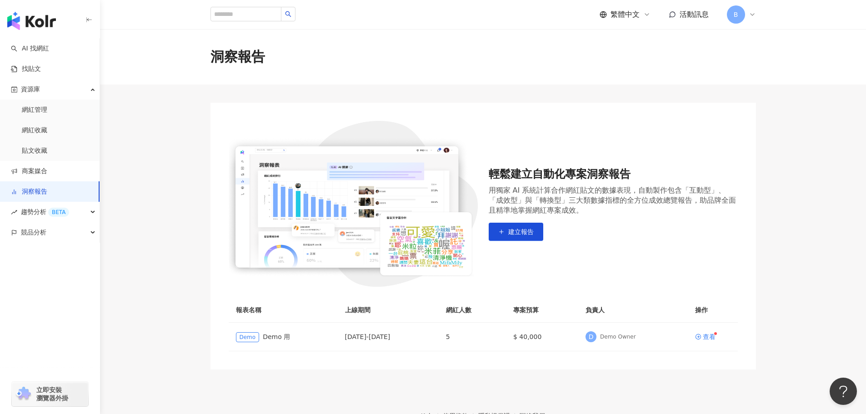
click at [752, 20] on div "B" at bounding box center [741, 14] width 29 height 18
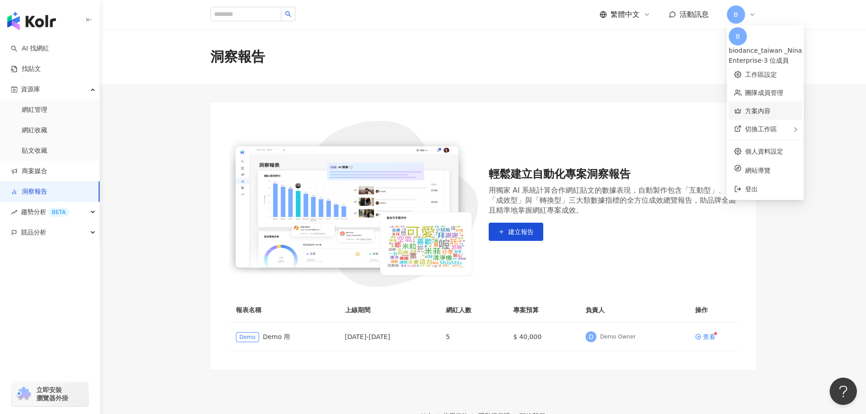
click at [770, 107] on link "方案內容" at bounding box center [757, 110] width 25 height 7
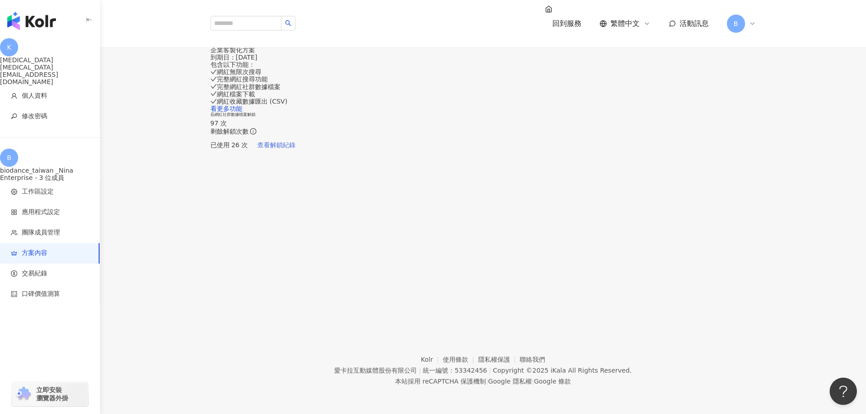
click at [305, 146] on button "查看解鎖紀錄" at bounding box center [276, 145] width 57 height 18
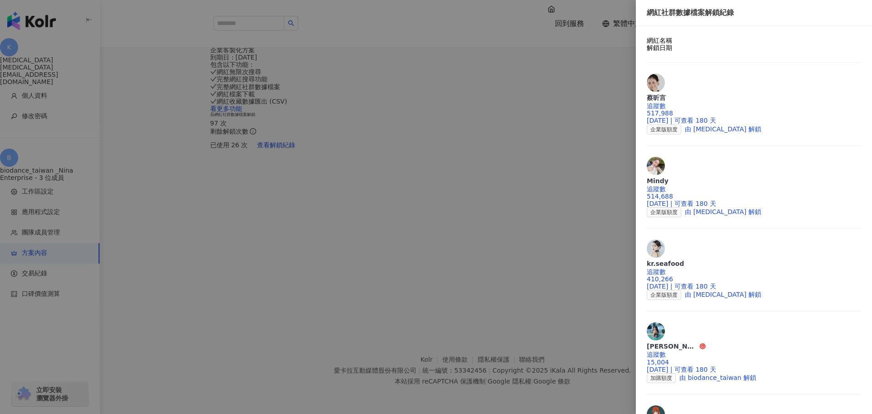
click at [578, 221] on div at bounding box center [436, 207] width 872 height 414
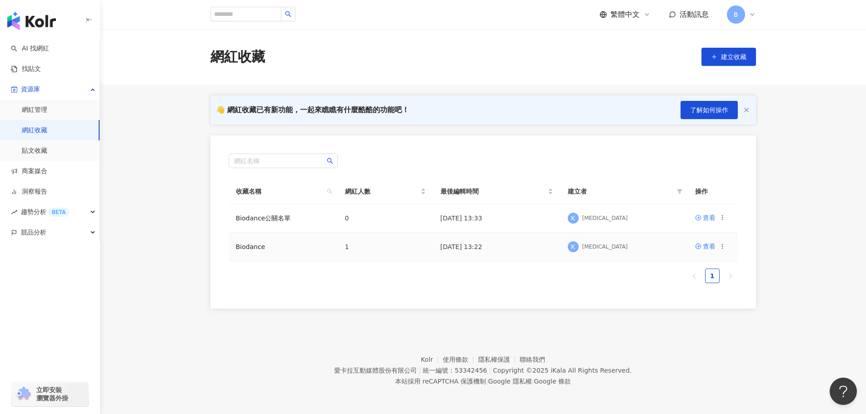
click at [314, 249] on td "Biodance" at bounding box center [283, 247] width 109 height 29
click at [707, 245] on div "查看" at bounding box center [708, 246] width 13 height 10
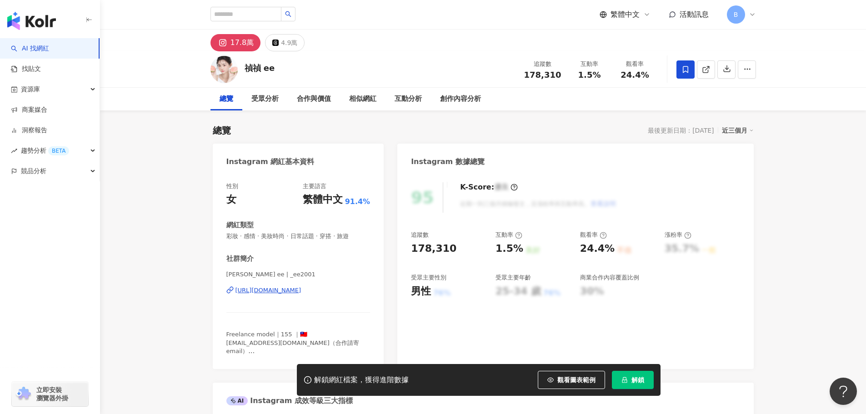
click at [746, 13] on div "B" at bounding box center [741, 14] width 29 height 18
click at [236, 13] on input "search" at bounding box center [245, 14] width 71 height 15
type input "*"
type input "*****"
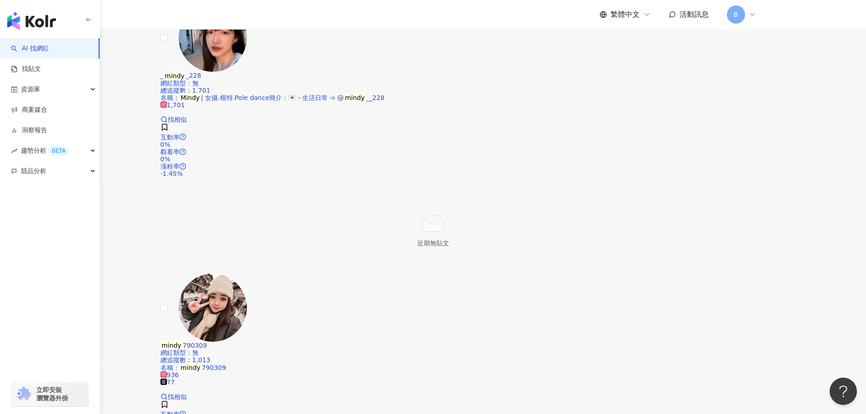
scroll to position [818, 0]
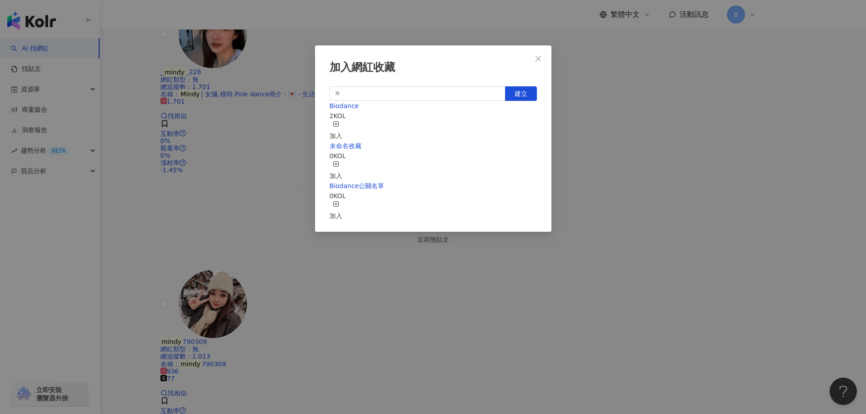
click at [339, 123] on icon "button" at bounding box center [336, 124] width 6 height 6
click at [339, 201] on icon "button" at bounding box center [336, 204] width 6 height 6
click at [536, 56] on icon "close" at bounding box center [537, 58] width 7 height 7
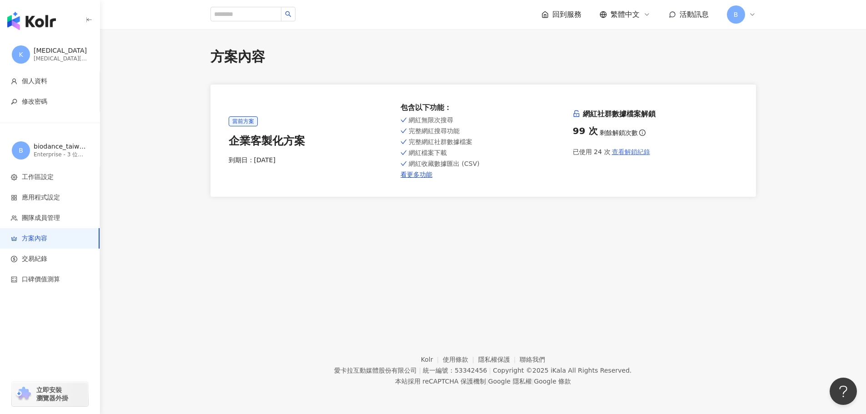
click at [622, 153] on span "查看解鎖紀錄" at bounding box center [631, 151] width 38 height 7
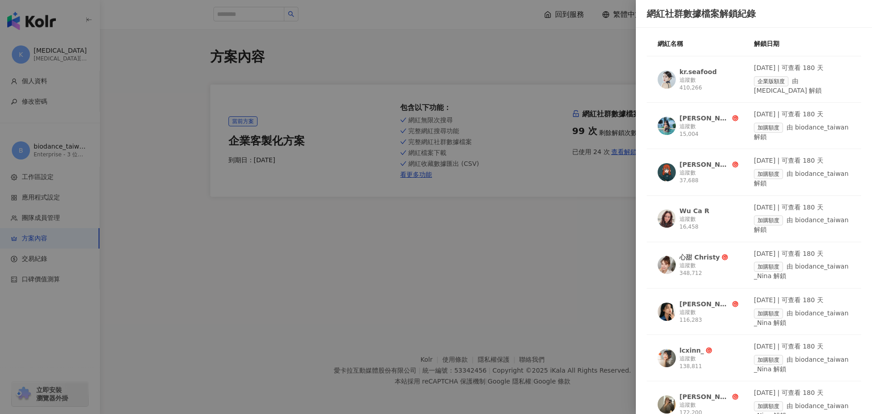
click at [587, 225] on div at bounding box center [436, 207] width 872 height 414
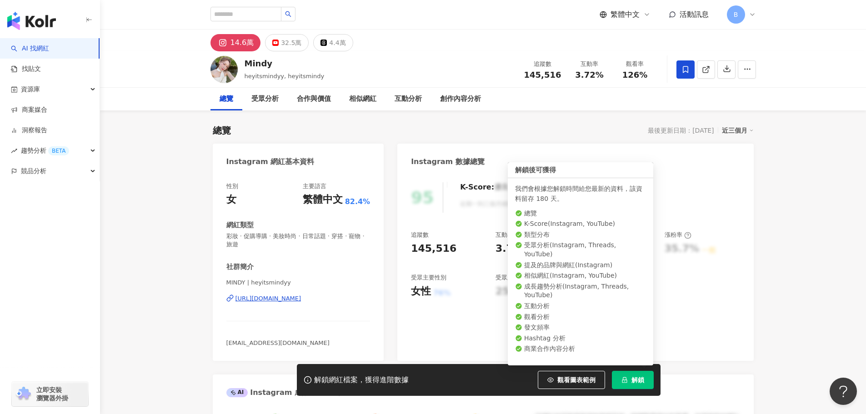
click at [633, 377] on span "解鎖" at bounding box center [637, 379] width 13 height 7
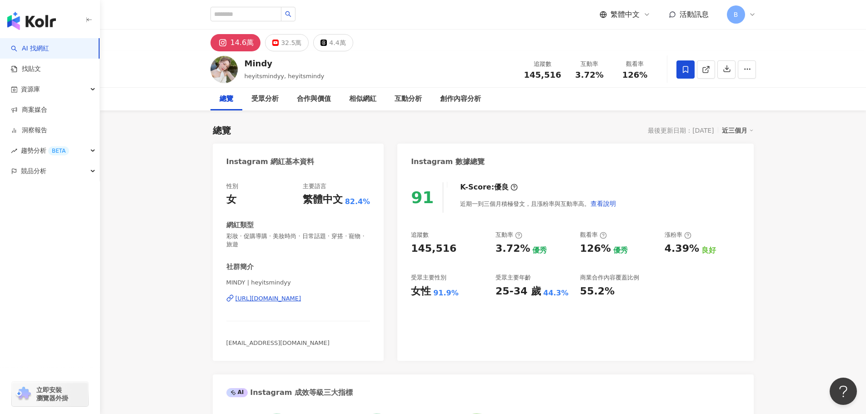
click at [543, 136] on div "總覽 最後更新日期：2025/9/2 近三個月" at bounding box center [483, 130] width 541 height 13
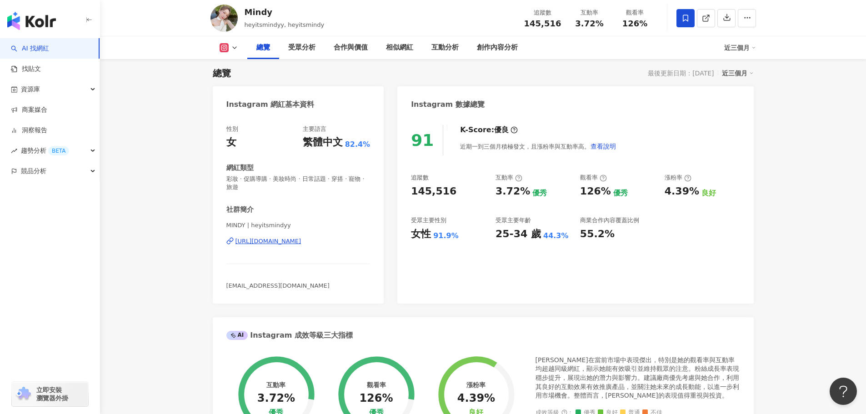
scroll to position [91, 0]
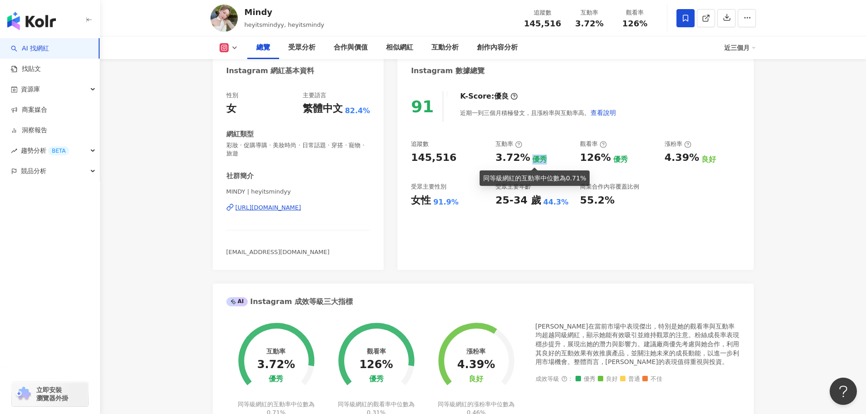
drag, startPoint x: 528, startPoint y: 159, endPoint x: 558, endPoint y: 164, distance: 30.7
click at [558, 164] on div "3.72% 優秀" at bounding box center [532, 158] width 75 height 14
drag, startPoint x: 528, startPoint y: 158, endPoint x: 546, endPoint y: 161, distance: 18.5
click at [546, 161] on div "3.72% 優秀" at bounding box center [532, 158] width 75 height 14
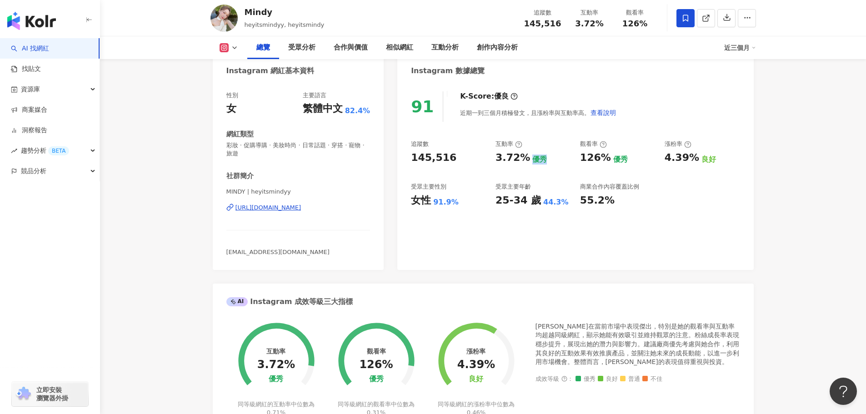
click at [546, 161] on div "3.72% 優秀" at bounding box center [532, 158] width 75 height 14
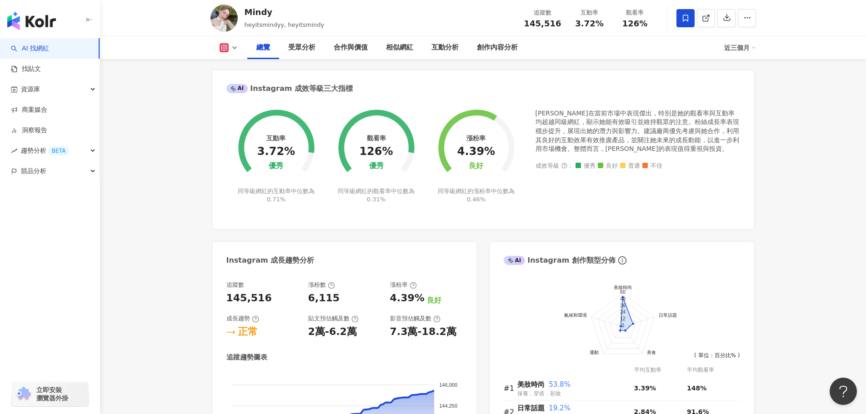
scroll to position [318, 0]
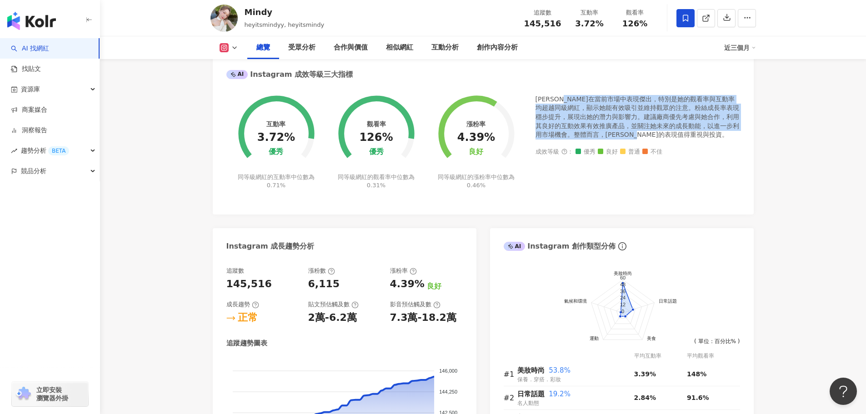
drag, startPoint x: 564, startPoint y: 98, endPoint x: 667, endPoint y: 135, distance: 110.1
click at [667, 135] on div "Mindy在當前市場中表現傑出，特別是她的觀看率與互動率均超越同級網紅，顯示她能有效吸引並維持觀眾的注意。粉絲成長率表現穩步提升，展現出她的潛力與影響力。建議…" at bounding box center [637, 117] width 204 height 45
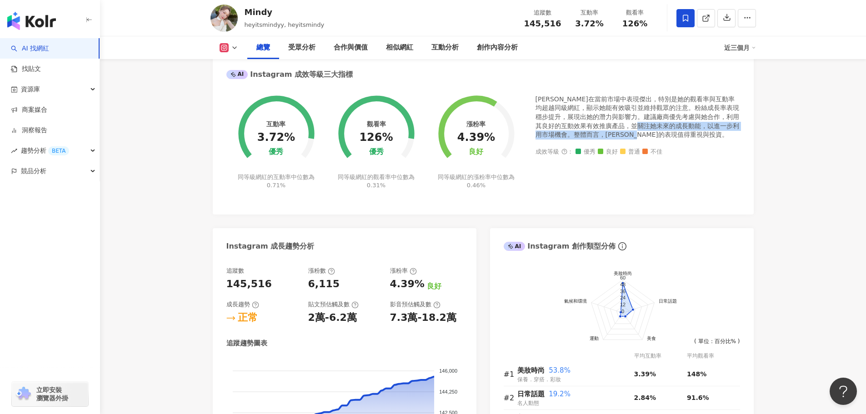
drag, startPoint x: 650, startPoint y: 125, endPoint x: 656, endPoint y: 135, distance: 11.2
click at [656, 135] on div "Mindy在當前市場中表現傑出，特別是她的觀看率與互動率均超越同級網紅，顯示她能有效吸引並維持觀眾的注意。粉絲成長率表現穩步提升，展現出她的潛力與影響力。建議…" at bounding box center [637, 117] width 204 height 45
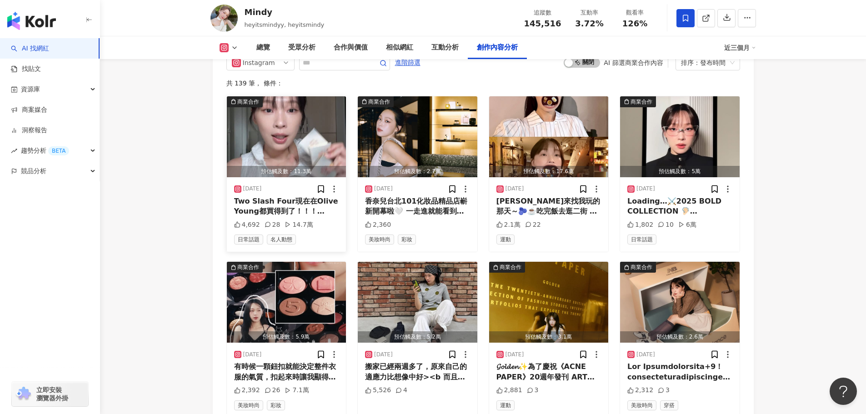
scroll to position [2772, 0]
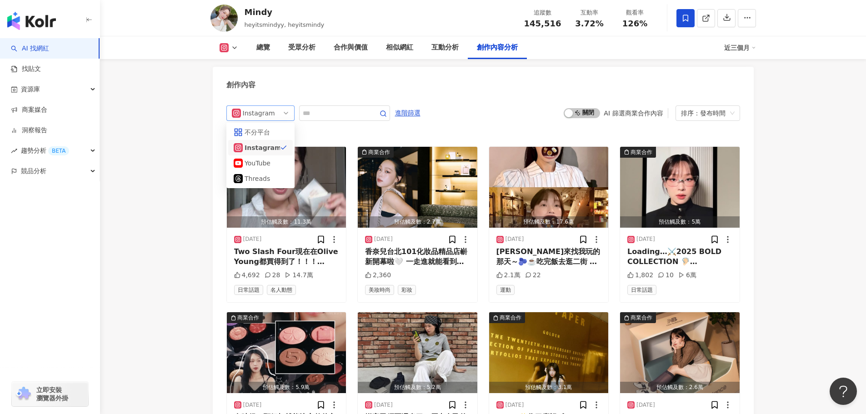
click at [261, 109] on div "Instagram" at bounding box center [258, 113] width 30 height 15
click at [269, 127] on div "不分平台" at bounding box center [259, 132] width 30 height 10
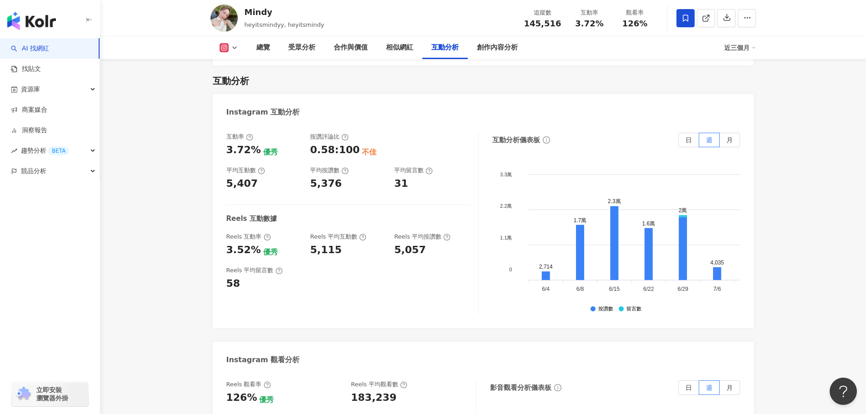
scroll to position [1459, 0]
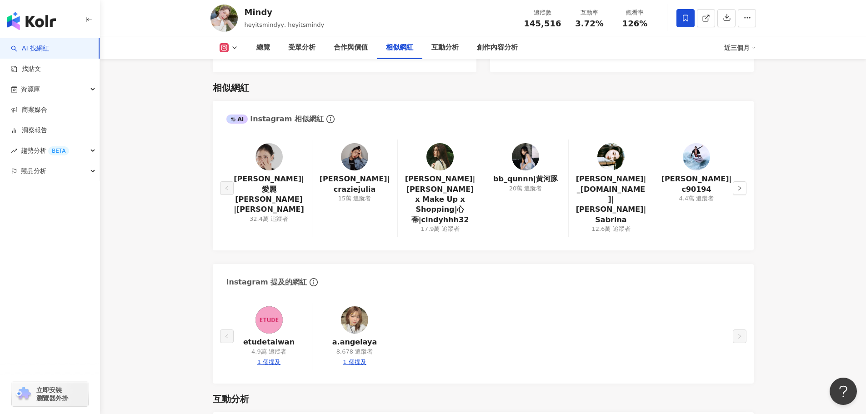
click at [393, 47] on div "相似網紅" at bounding box center [399, 47] width 27 height 11
click at [742, 185] on button "button" at bounding box center [739, 188] width 14 height 14
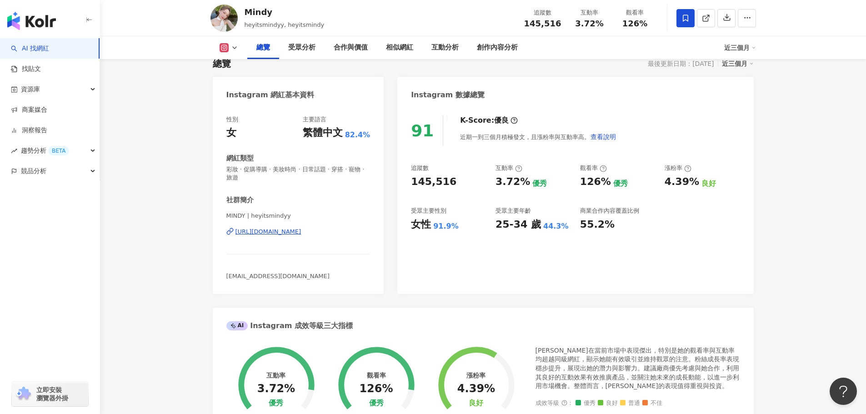
scroll to position [0, 0]
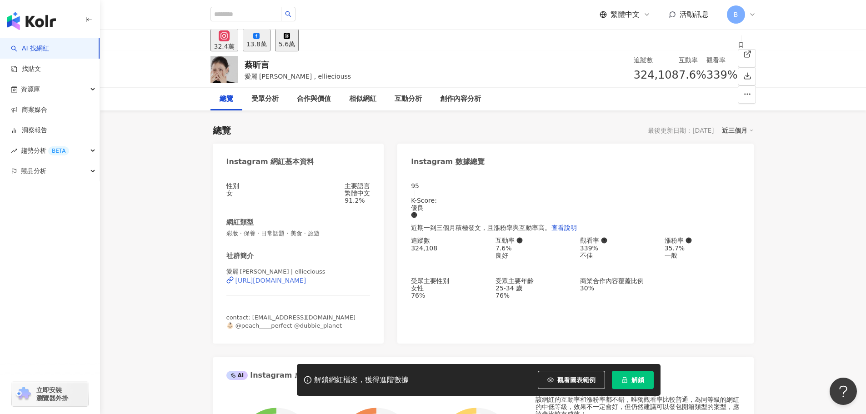
click at [306, 284] on div "[URL][DOMAIN_NAME]" at bounding box center [270, 280] width 71 height 7
click at [737, 50] on span at bounding box center [740, 45] width 6 height 7
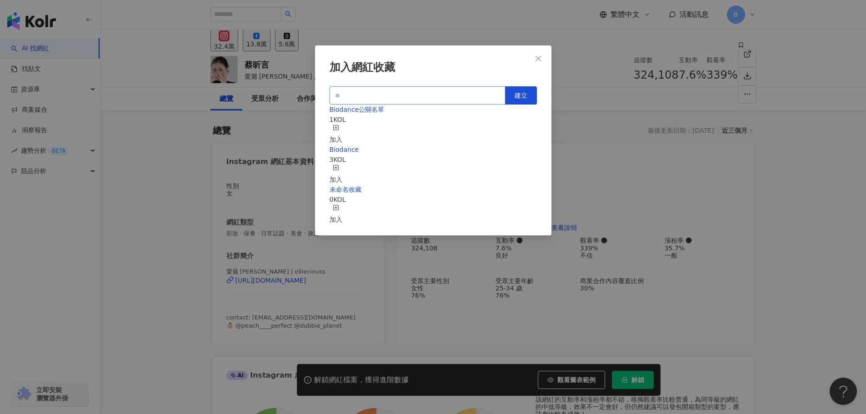
click at [446, 91] on input "text" at bounding box center [417, 95] width 176 height 18
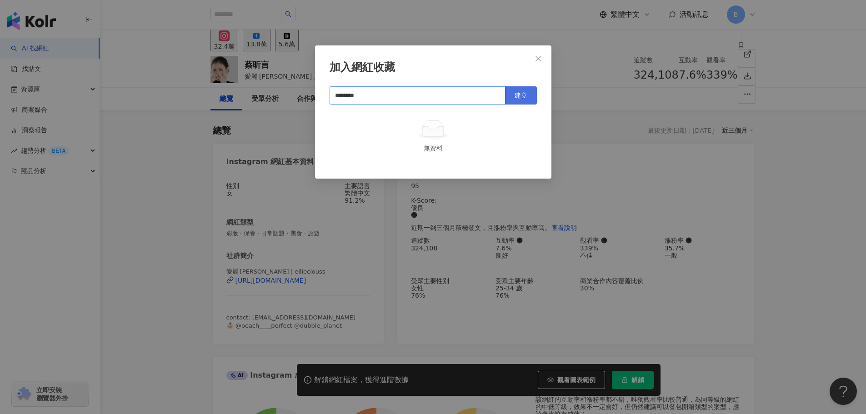
click at [515, 94] on span "建立" at bounding box center [520, 95] width 13 height 7
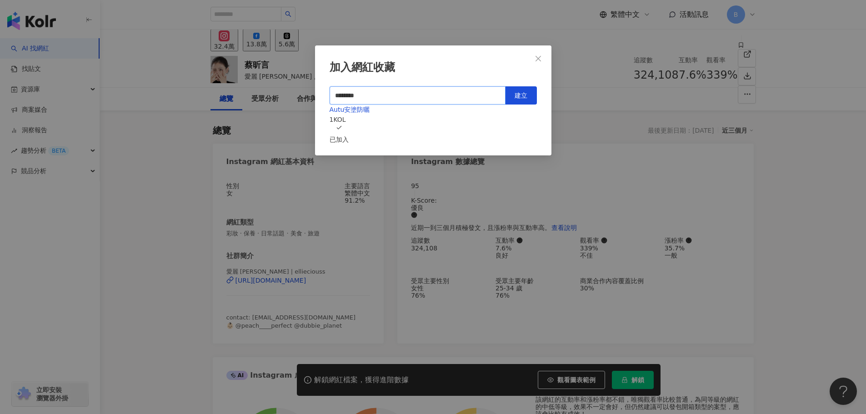
type input "********"
click at [535, 53] on button "Close" at bounding box center [538, 59] width 18 height 18
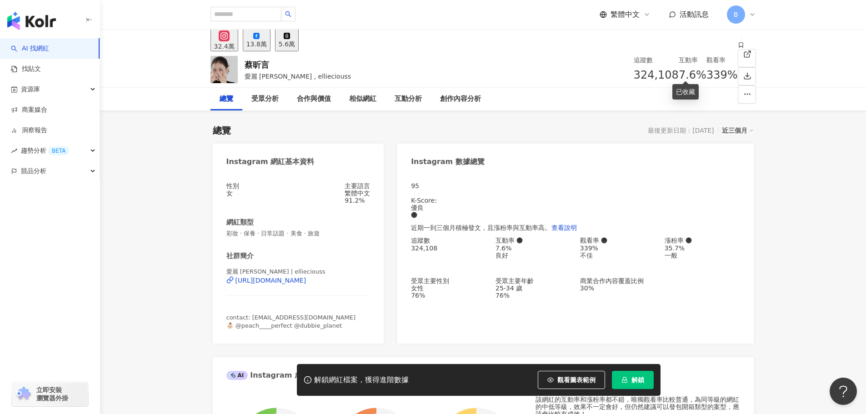
click at [737, 48] on icon at bounding box center [740, 45] width 6 height 6
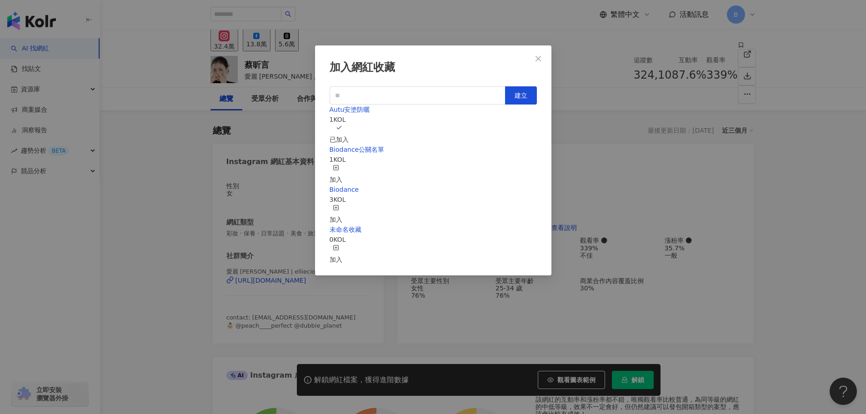
click at [342, 204] on div "加入" at bounding box center [335, 214] width 13 height 20
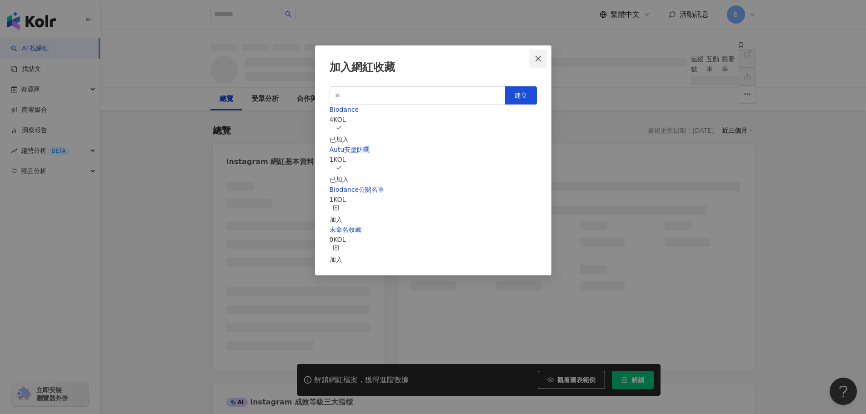
click at [537, 57] on icon "close" at bounding box center [537, 58] width 7 height 7
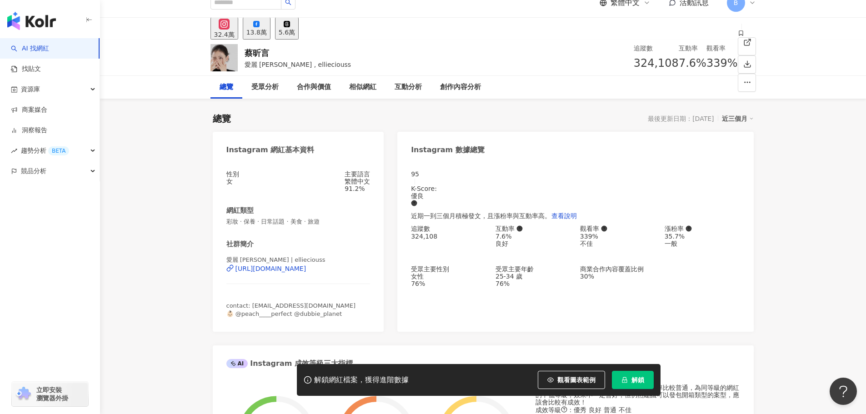
scroll to position [45, 0]
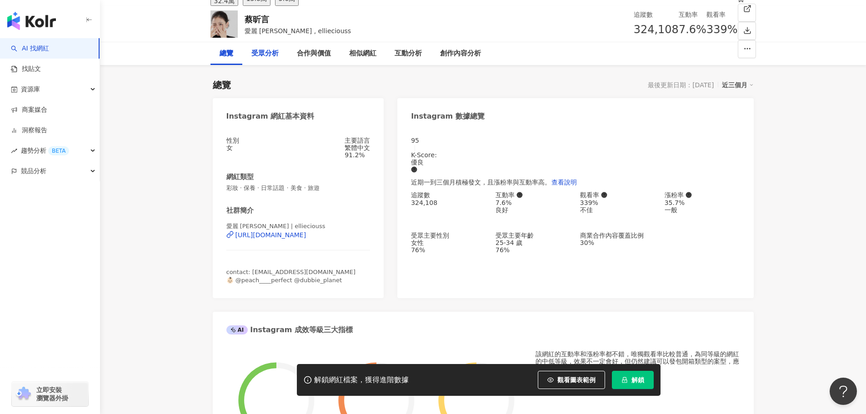
click at [279, 49] on div "受眾分析" at bounding box center [264, 53] width 27 height 11
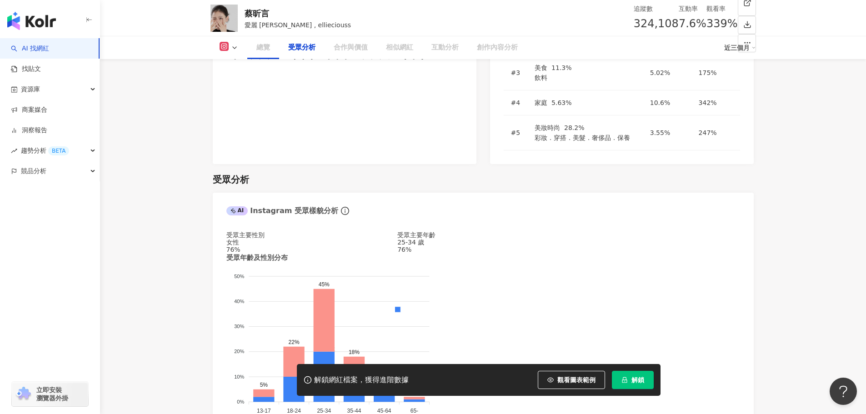
click at [315, 54] on div "受眾分析" at bounding box center [301, 47] width 45 height 23
click at [261, 46] on div "總覽" at bounding box center [263, 47] width 14 height 11
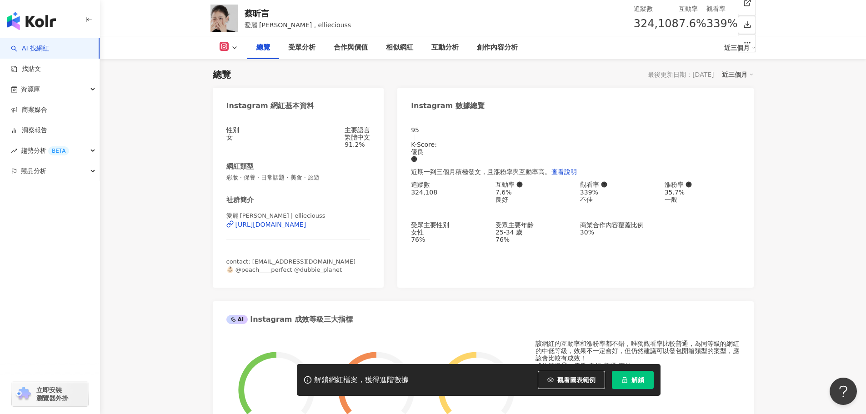
click at [637, 386] on button "解鎖" at bounding box center [633, 380] width 42 height 18
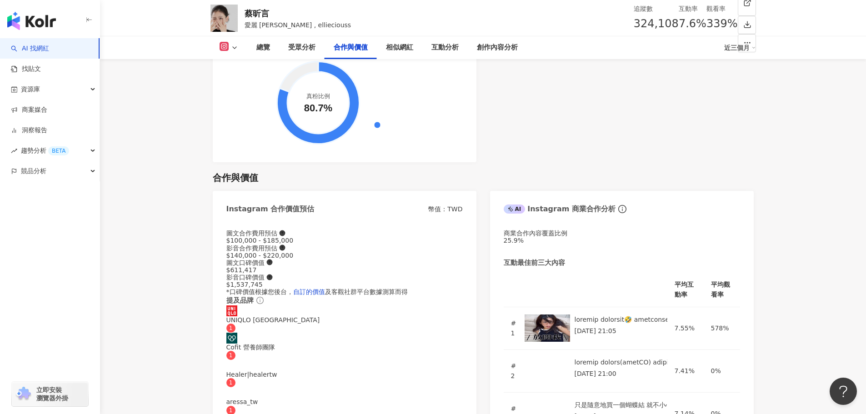
scroll to position [1419, 0]
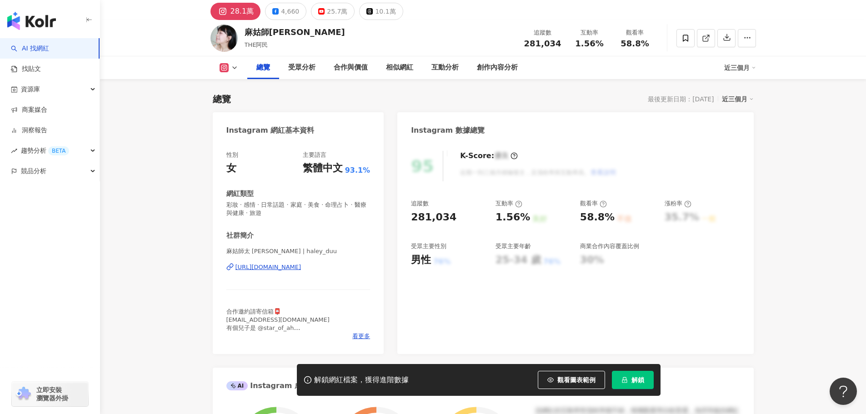
scroll to position [45, 0]
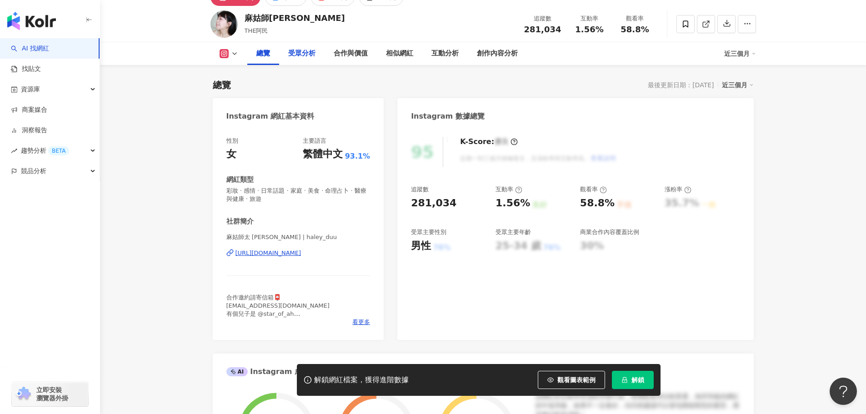
click at [298, 54] on div "受眾分析" at bounding box center [301, 53] width 27 height 11
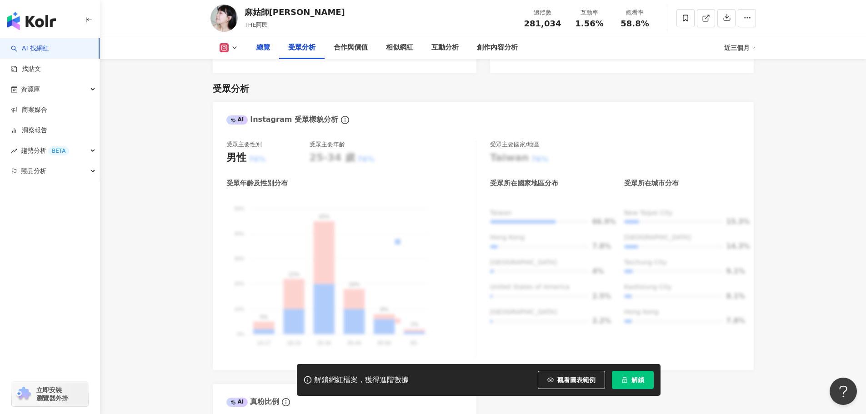
click at [260, 51] on div "總覽" at bounding box center [263, 47] width 14 height 11
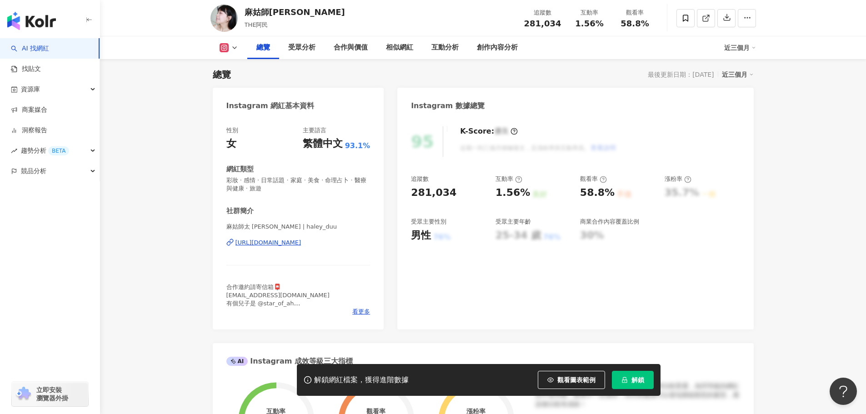
click at [300, 244] on div "https://www.instagram.com/haley_duu/" at bounding box center [268, 243] width 66 height 8
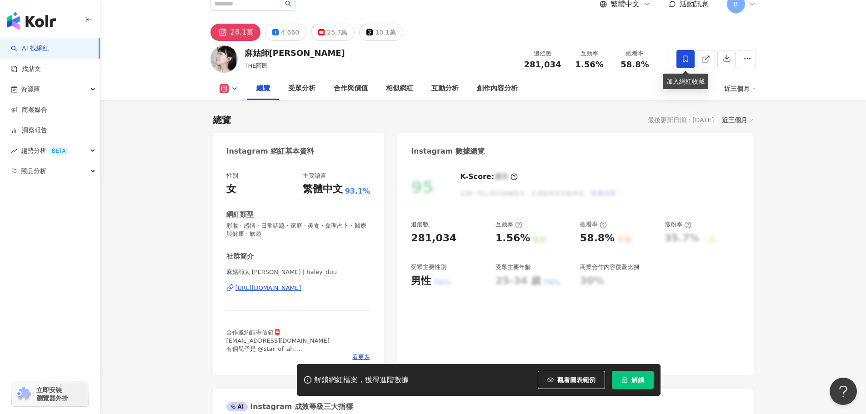
click at [683, 62] on icon at bounding box center [685, 59] width 8 height 8
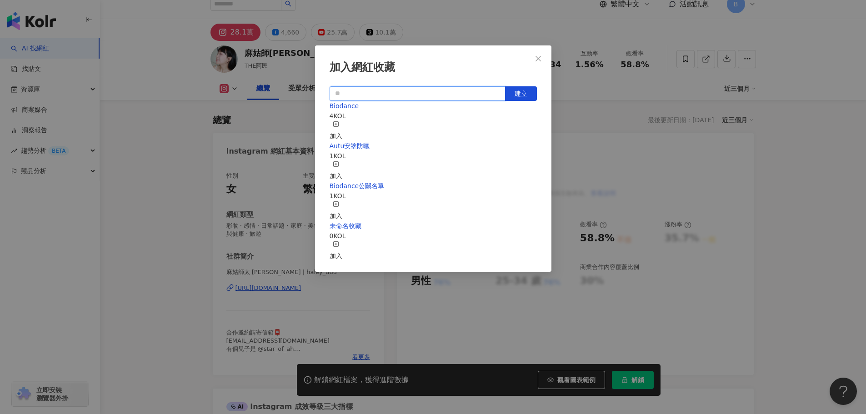
click at [437, 100] on input "text" at bounding box center [417, 93] width 176 height 15
click at [361, 222] on span "未命名收藏" at bounding box center [345, 225] width 32 height 7
click at [540, 53] on button "Close" at bounding box center [538, 59] width 18 height 18
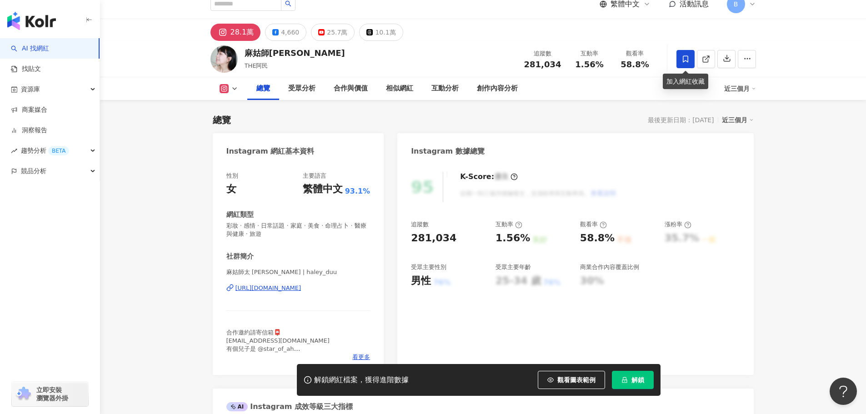
click at [691, 58] on span at bounding box center [685, 59] width 18 height 18
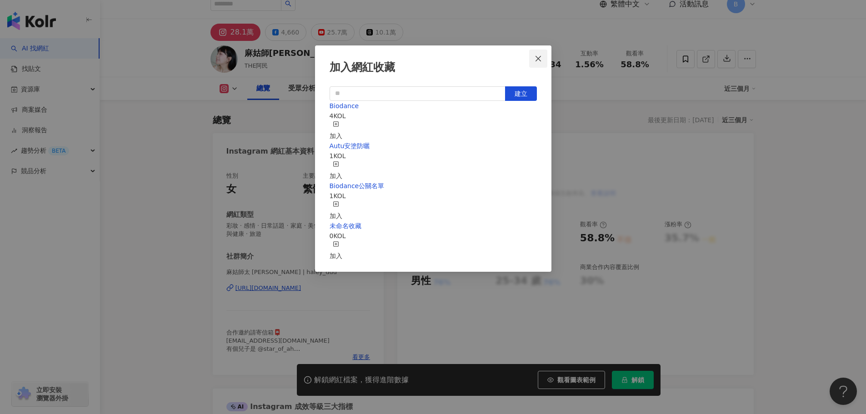
click at [539, 58] on icon "close" at bounding box center [537, 58] width 7 height 7
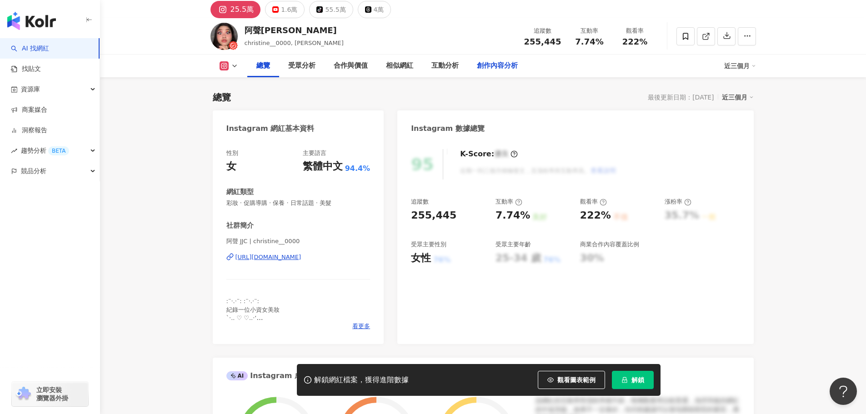
scroll to position [45, 0]
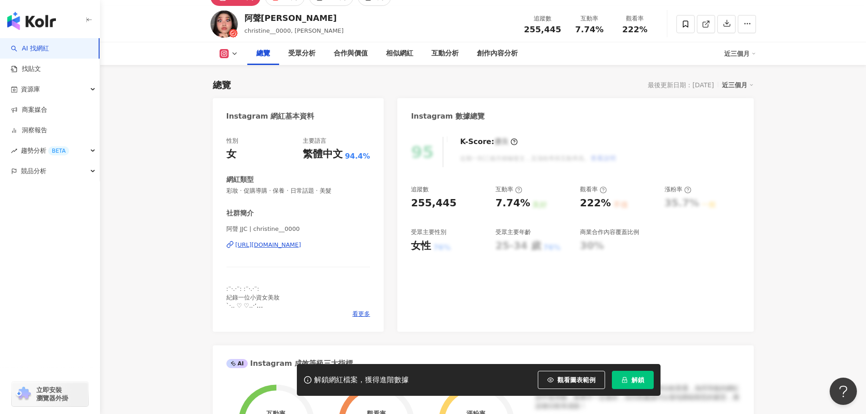
click at [301, 246] on div "[URL][DOMAIN_NAME]" at bounding box center [268, 245] width 66 height 8
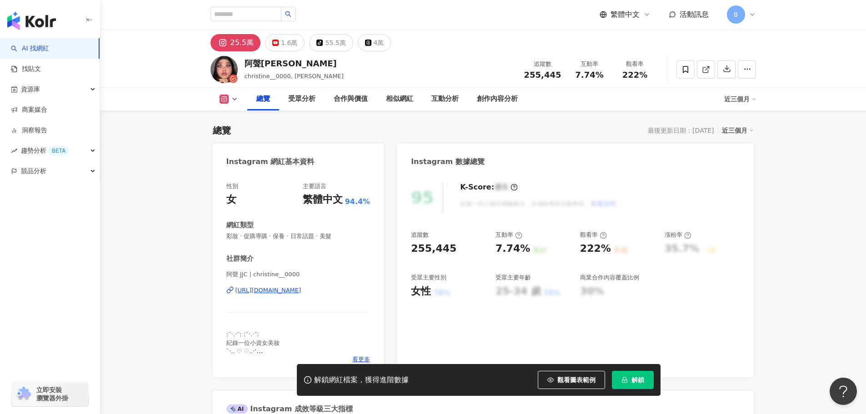
click at [632, 376] on span "解鎖" at bounding box center [637, 379] width 13 height 7
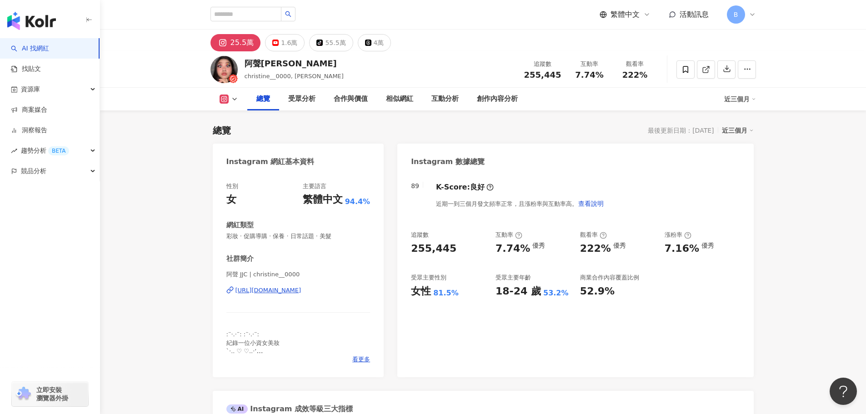
click at [252, 274] on span "阿聲 JJC | christine__0000" at bounding box center [298, 274] width 144 height 8
click at [299, 289] on div "[URL][DOMAIN_NAME]" at bounding box center [268, 290] width 66 height 8
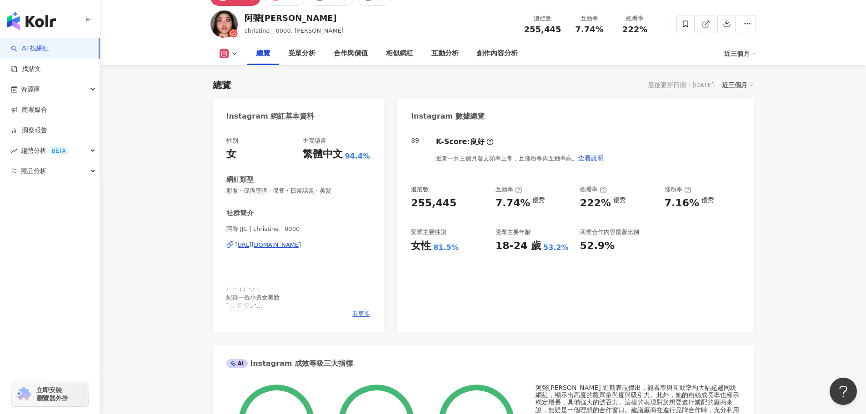
click at [368, 313] on span "看更多" at bounding box center [361, 314] width 18 height 8
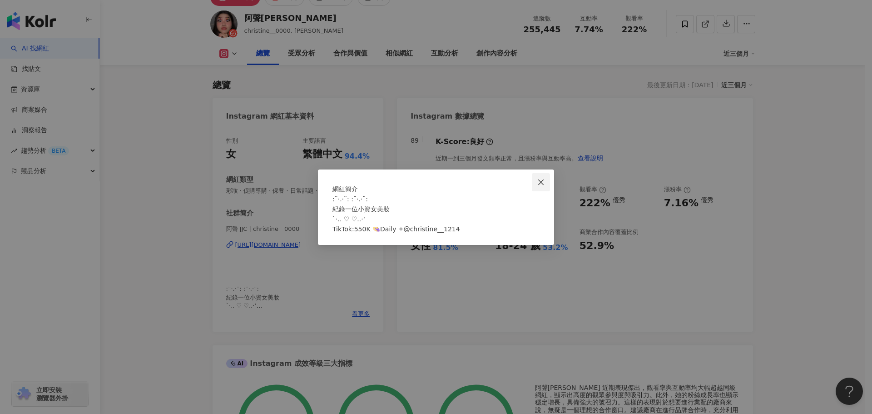
click at [543, 173] on button "Close" at bounding box center [541, 182] width 18 height 18
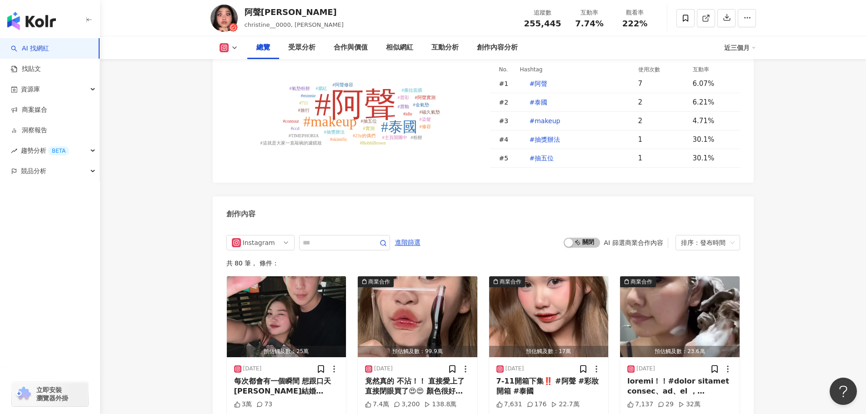
scroll to position [0, 0]
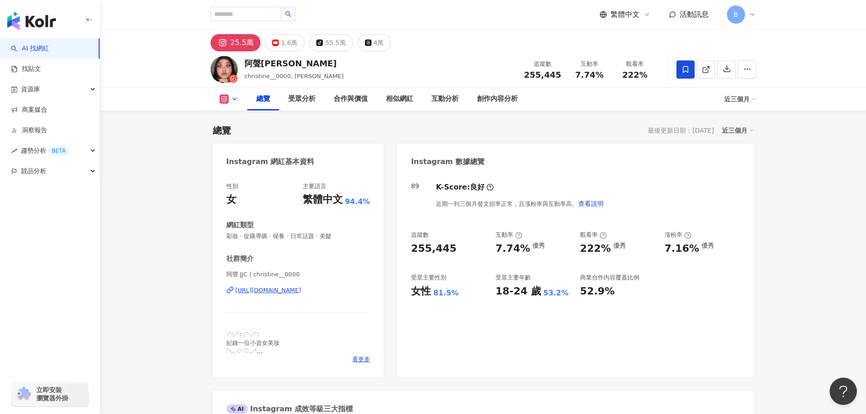
click at [687, 71] on icon at bounding box center [684, 69] width 5 height 7
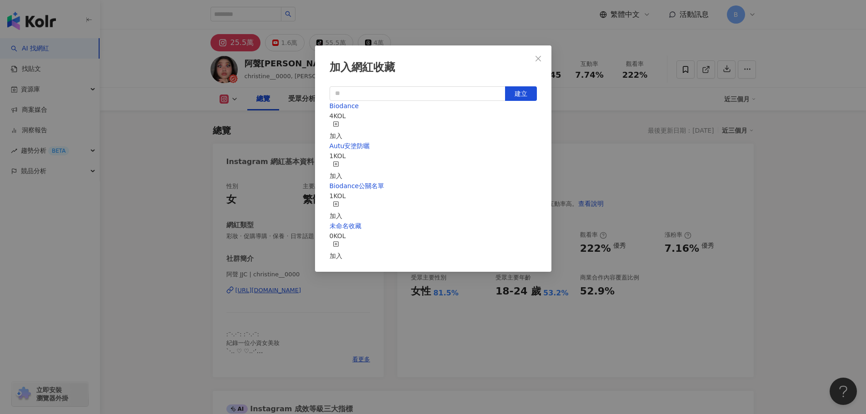
click at [342, 128] on div "加入" at bounding box center [335, 131] width 13 height 20
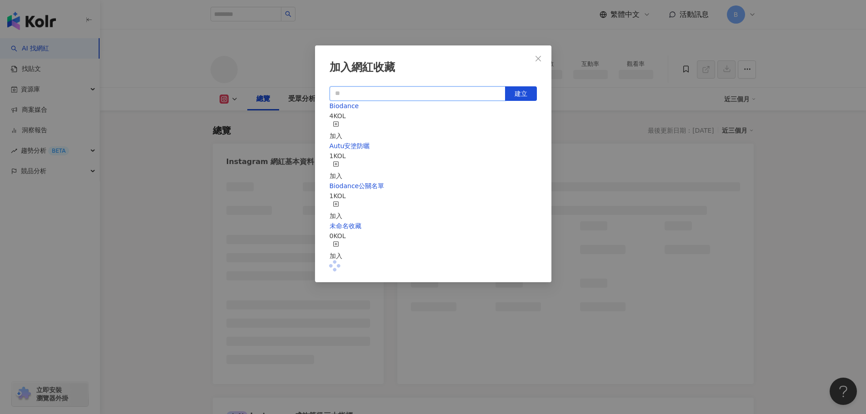
click at [461, 95] on input "text" at bounding box center [417, 93] width 176 height 15
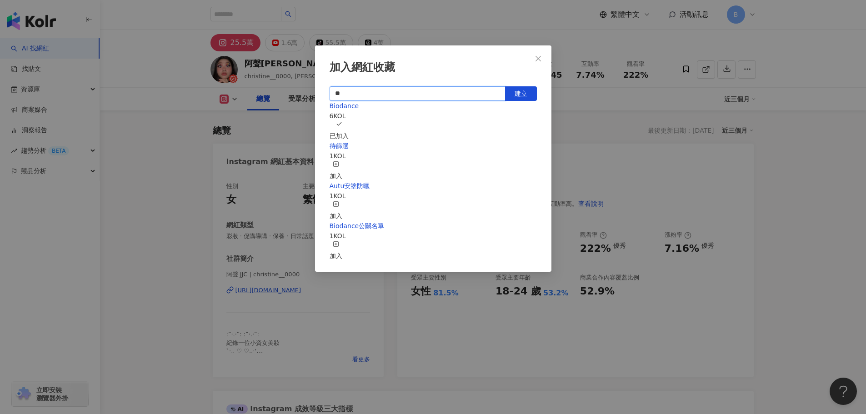
type input "*"
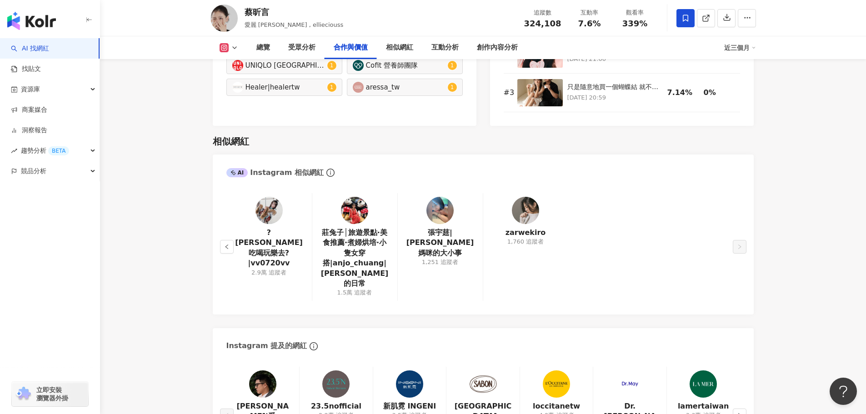
scroll to position [1419, 0]
click at [411, 370] on img at bounding box center [409, 383] width 27 height 27
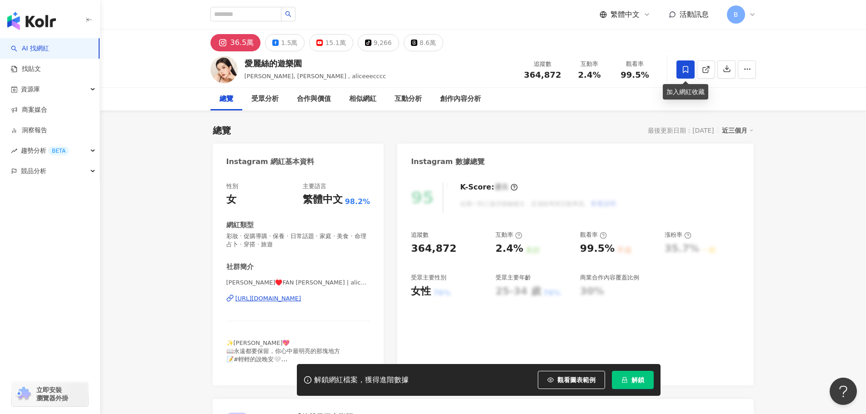
click at [685, 71] on icon at bounding box center [684, 69] width 5 height 7
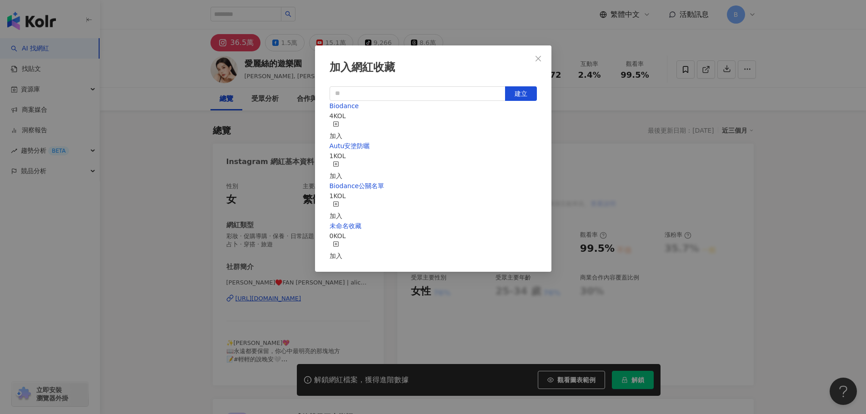
click at [339, 124] on icon "button" at bounding box center [336, 124] width 6 height 6
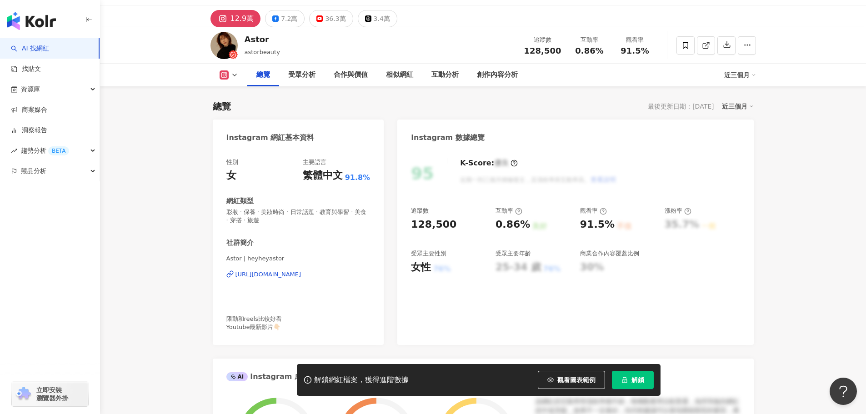
scroll to position [45, 0]
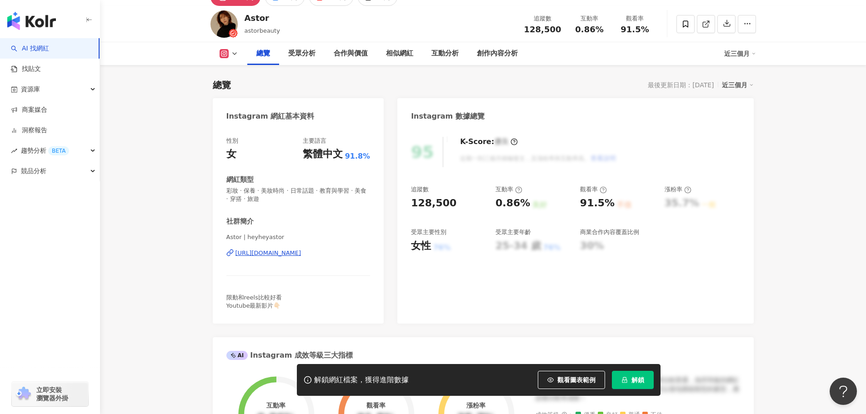
click at [289, 251] on div "https://www.instagram.com/heyheyastor/" at bounding box center [268, 253] width 66 height 8
click at [716, 145] on div "95 K-Score : 優良 近期一到三個月積極發文，且漲粉率與互動率高。 查看說明" at bounding box center [575, 152] width 329 height 30
click at [683, 27] on icon at bounding box center [684, 23] width 5 height 7
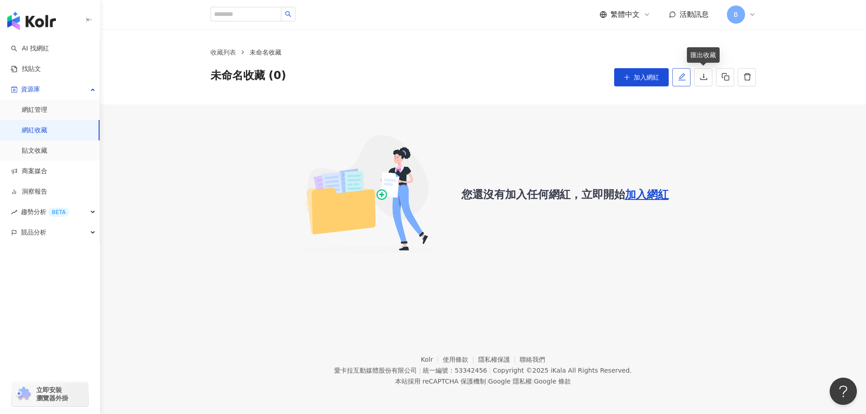
click at [684, 77] on icon "edit" at bounding box center [681, 77] width 8 height 8
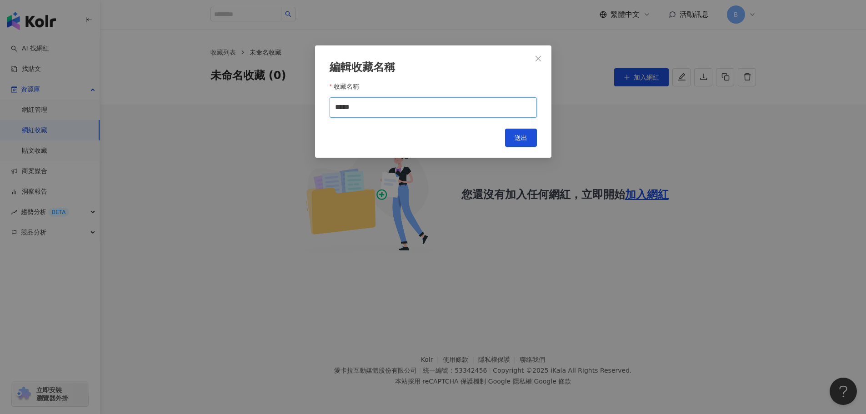
drag, startPoint x: 419, startPoint y: 110, endPoint x: 295, endPoint y: 107, distance: 123.6
click at [295, 107] on div "編輯收藏名稱 收藏名稱 ***** Cancel 送出" at bounding box center [433, 207] width 866 height 414
drag, startPoint x: 340, startPoint y: 109, endPoint x: 329, endPoint y: 109, distance: 10.5
click at [329, 109] on input "***" at bounding box center [432, 107] width 207 height 20
type input "***"
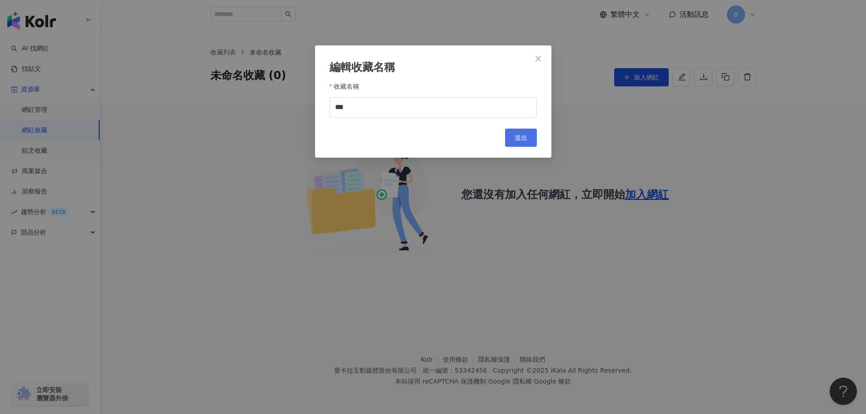
click at [519, 134] on span "送出" at bounding box center [520, 137] width 13 height 7
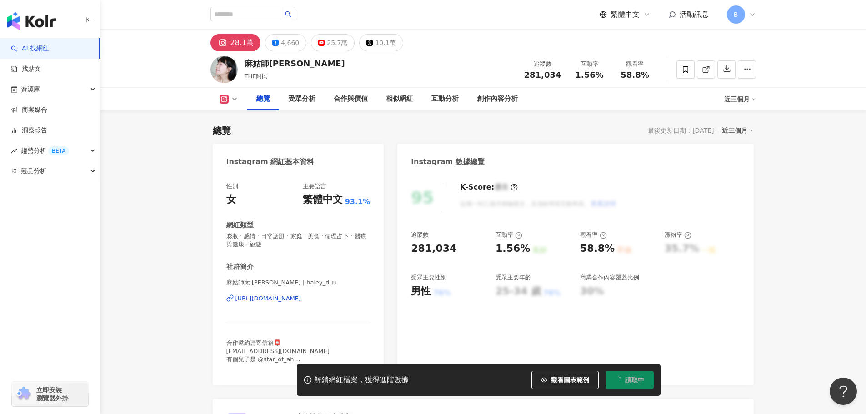
scroll to position [56, 0]
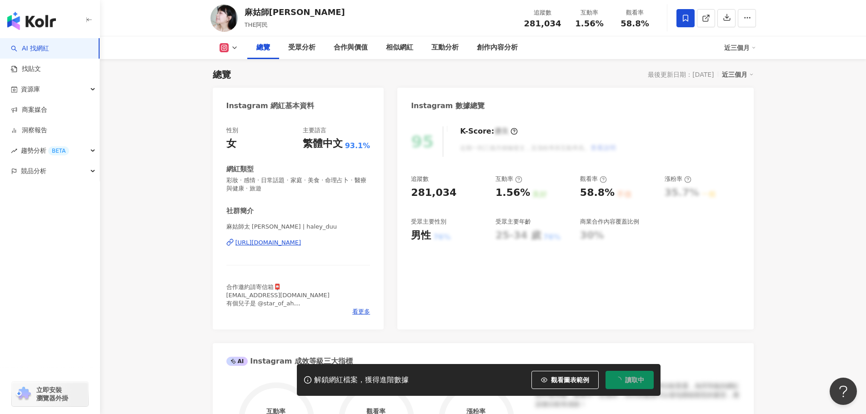
click at [690, 20] on span at bounding box center [685, 18] width 18 height 18
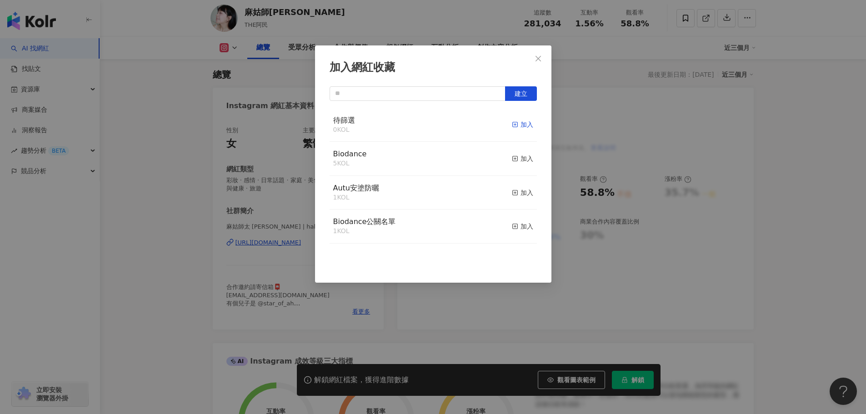
click at [513, 123] on div "加入" at bounding box center [522, 124] width 21 height 10
click at [408, 263] on div "待篩選 1 KOL 已加入 Biodance 5 KOL 加入 Autu安塗防曬 1 KOL 加入 Biodance公關名單 1 KOL 加入" at bounding box center [432, 190] width 207 height 164
click at [537, 57] on icon "close" at bounding box center [537, 57] width 5 height 5
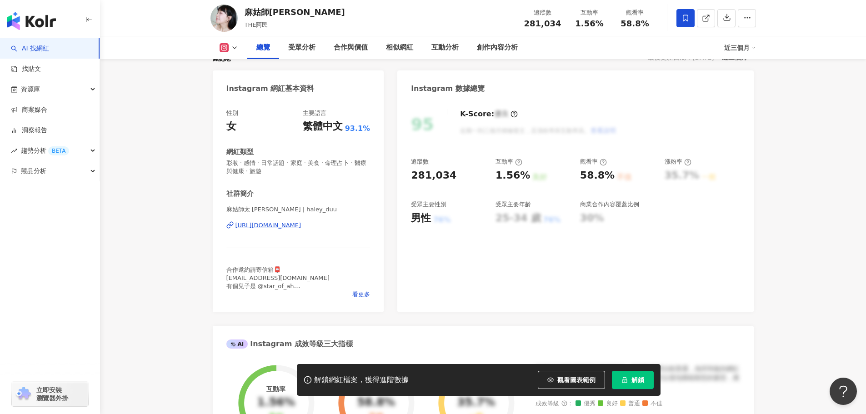
scroll to position [0, 0]
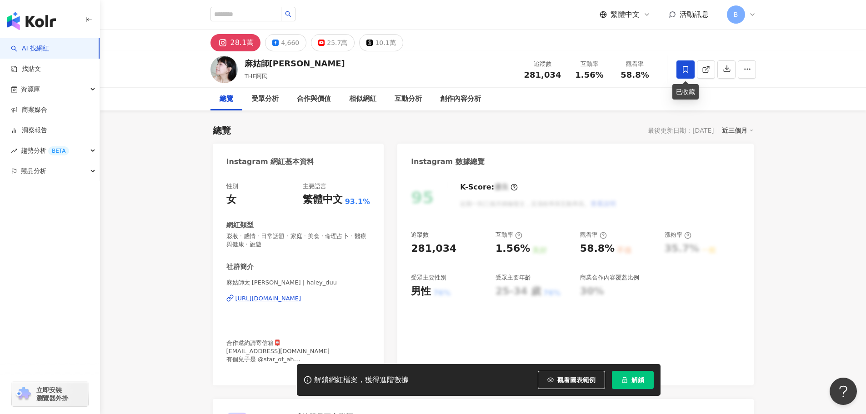
click at [686, 67] on icon at bounding box center [685, 69] width 8 height 8
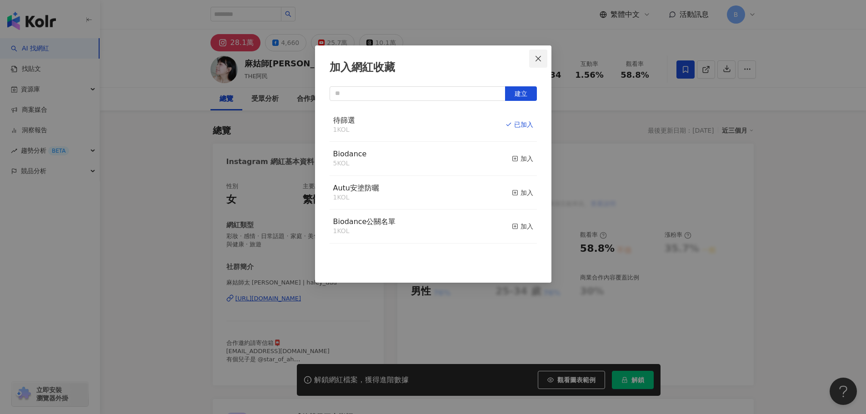
click at [533, 56] on span "Close" at bounding box center [538, 58] width 18 height 7
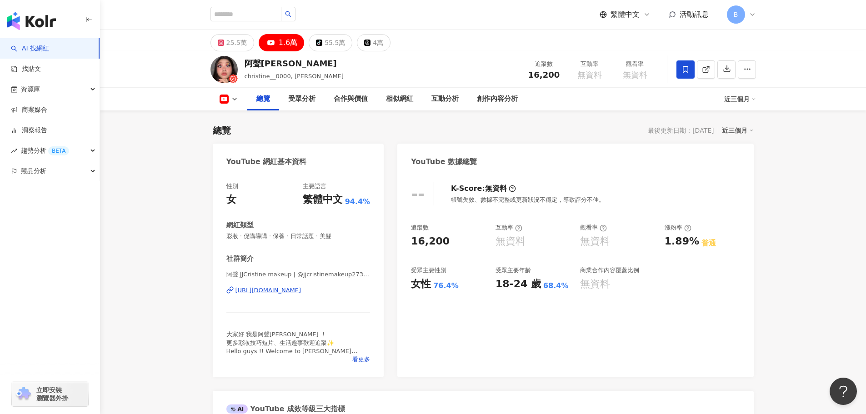
click at [301, 291] on div "https://www.youtube.com/channel/UCvyOJzDjnXeOCgGfdemVl3A" at bounding box center [268, 290] width 66 height 8
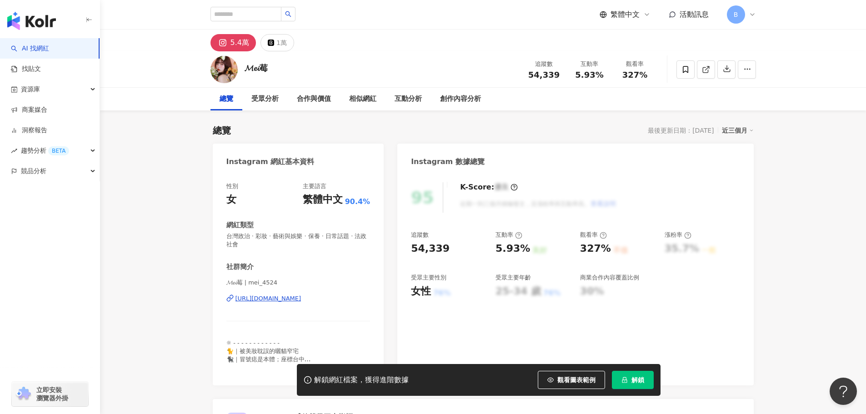
click at [290, 300] on div "[URL][DOMAIN_NAME]" at bounding box center [268, 298] width 66 height 8
click at [685, 72] on icon at bounding box center [685, 69] width 8 height 8
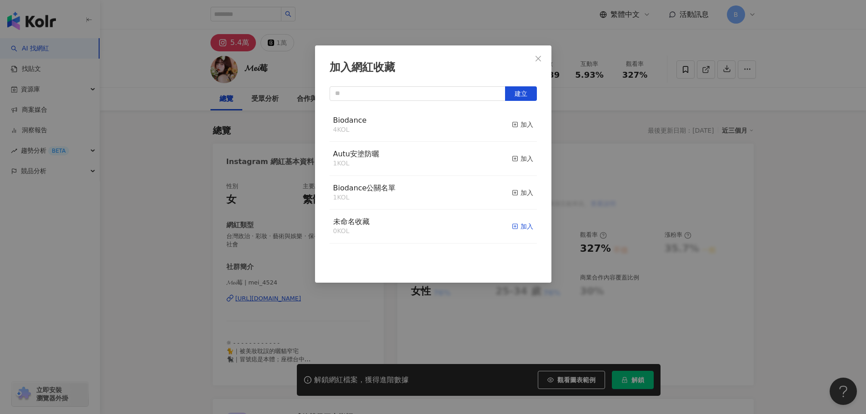
click at [515, 228] on div "加入" at bounding box center [522, 226] width 21 height 10
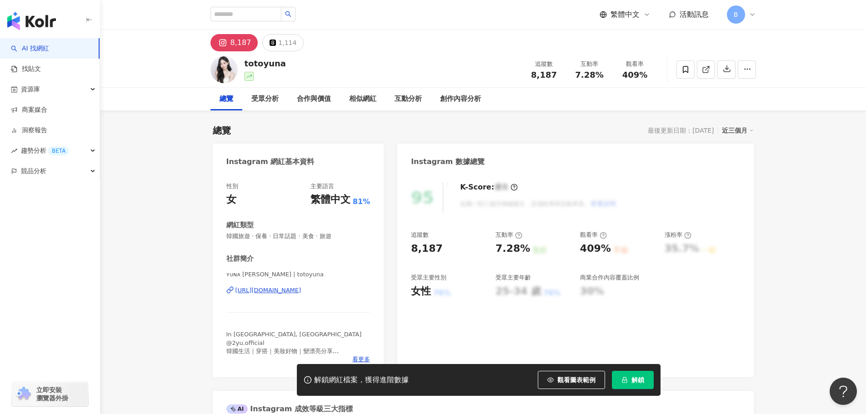
click at [268, 288] on div "[URL][DOMAIN_NAME]" at bounding box center [268, 290] width 66 height 8
